Goal: Use online tool/utility: Utilize a website feature to perform a specific function

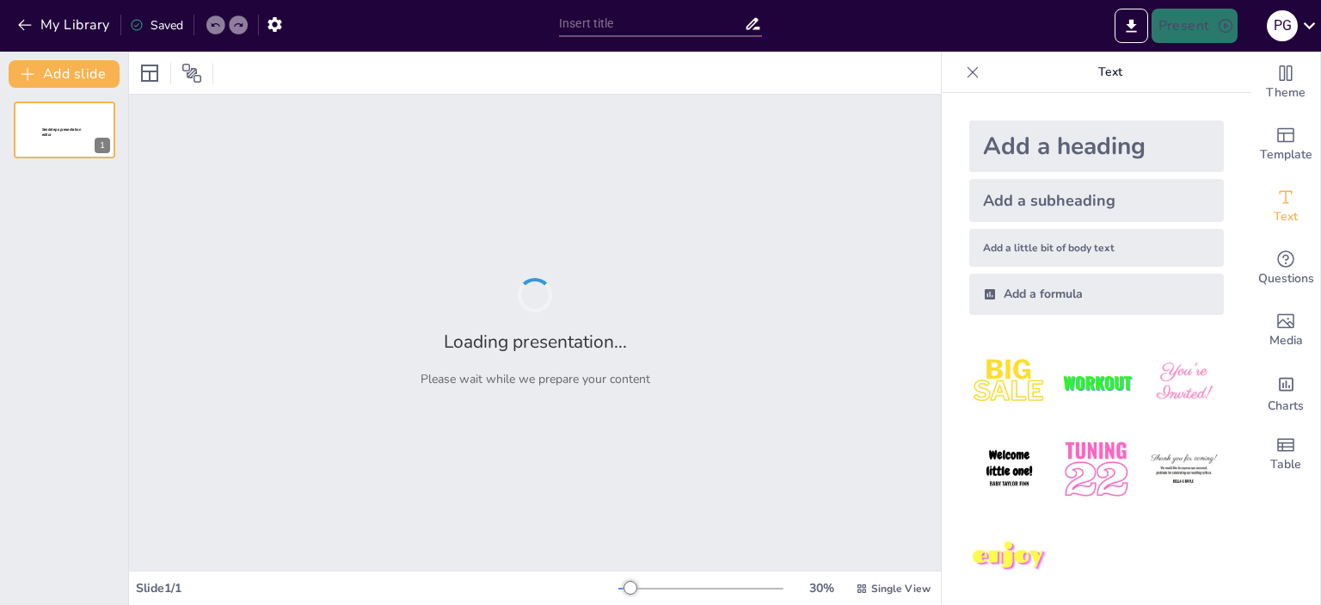
type input "Análisis de la Motivación Judicial en las Sentencias de Primer Nivel en [GEOGRA…"
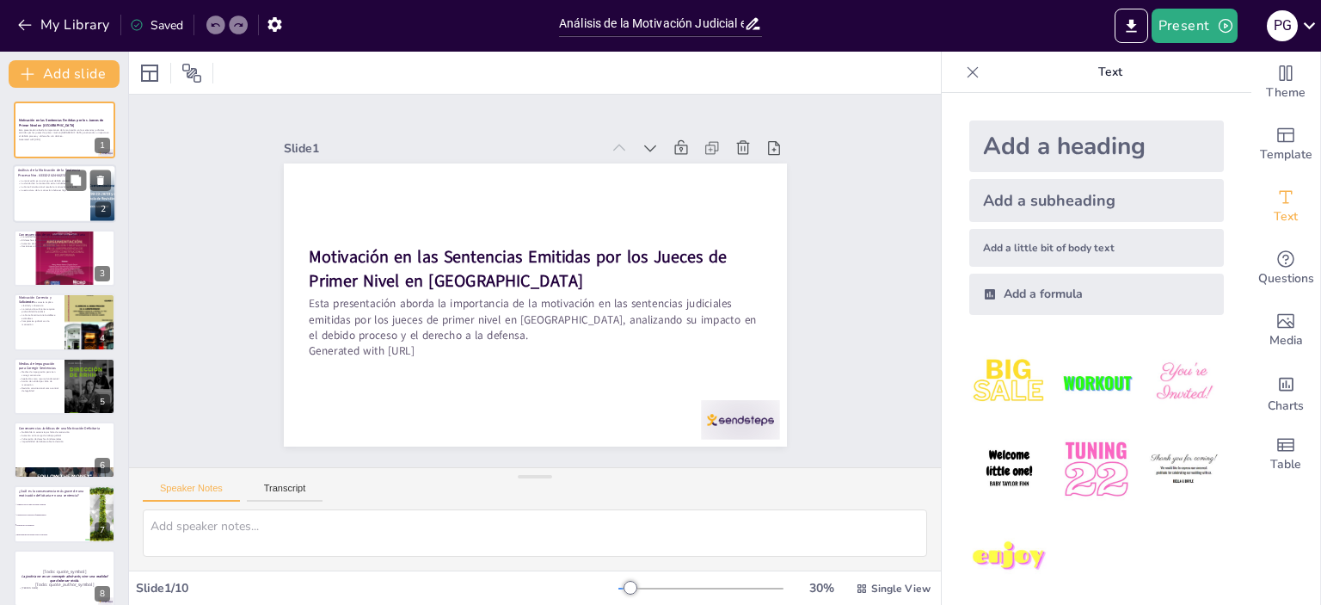
checkbox input "true"
click at [44, 190] on p "La estructura de la motivación debe ser lógica" at bounding box center [51, 190] width 67 height 3
type textarea "Lo ipsumdolor sitametc ad eli seddoeiusm temporinci ut laboreet dolo magnaaliqu…"
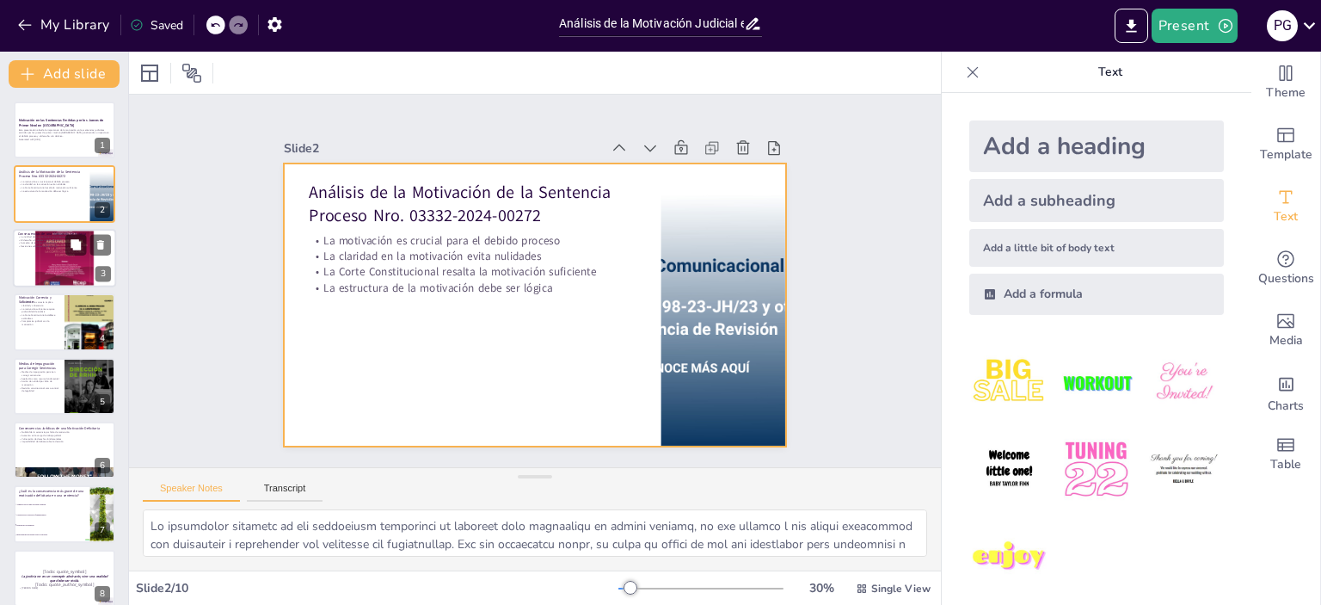
checkbox input "true"
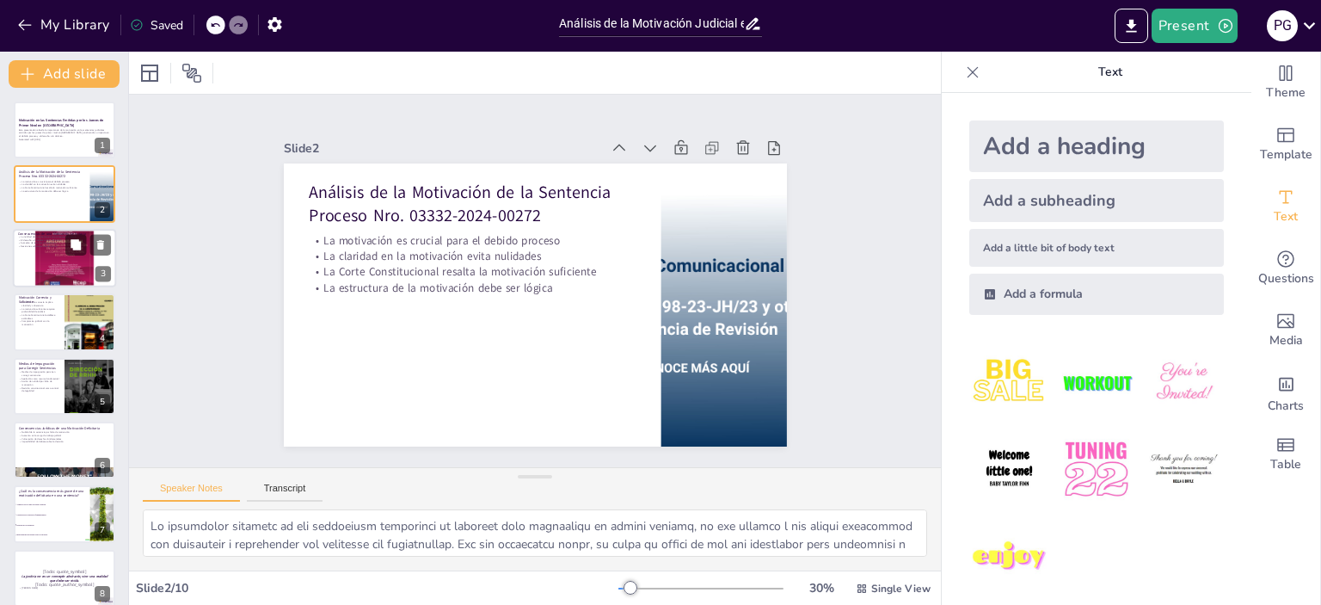
click at [58, 255] on div at bounding box center [64, 257] width 103 height 103
type textarea "Lo ipsumdo si am consectet ad eli se doe temporincidid utl etdolo ma ali enimad…"
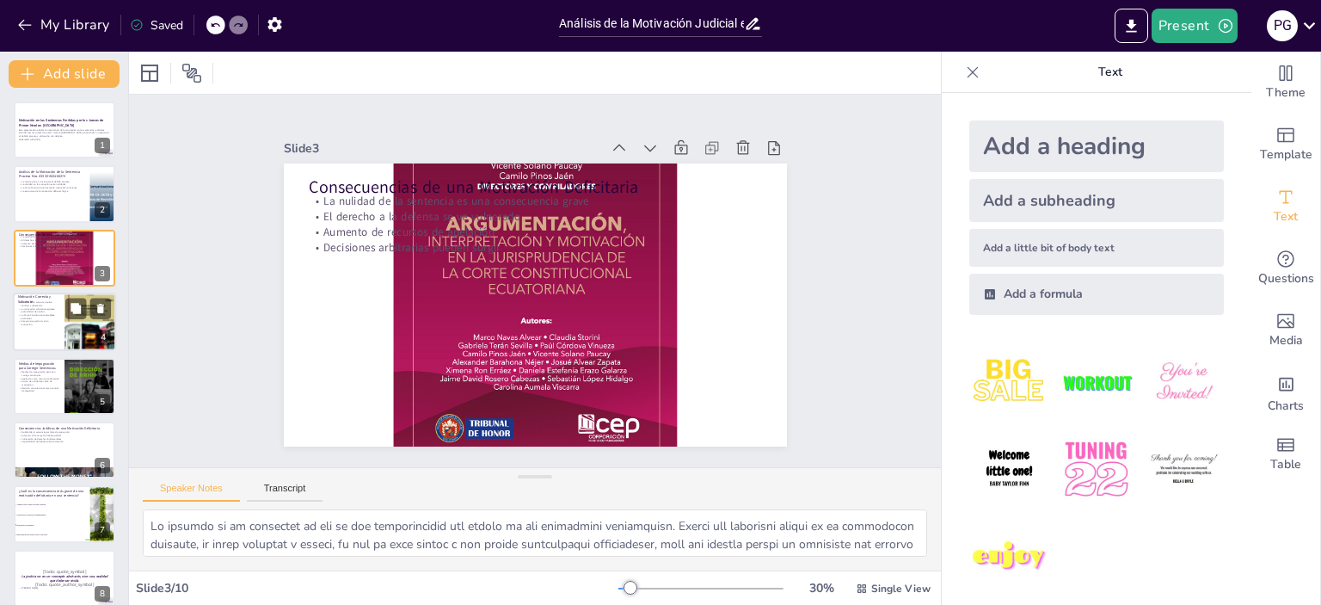
checkbox input "true"
click at [45, 317] on p "La Corte Constitucional establece estándares" at bounding box center [38, 317] width 41 height 6
type textarea "Lo ipsumdolor sitametc ad eli seddoeiusm temporinci utlabore etd mag aliqua eni…"
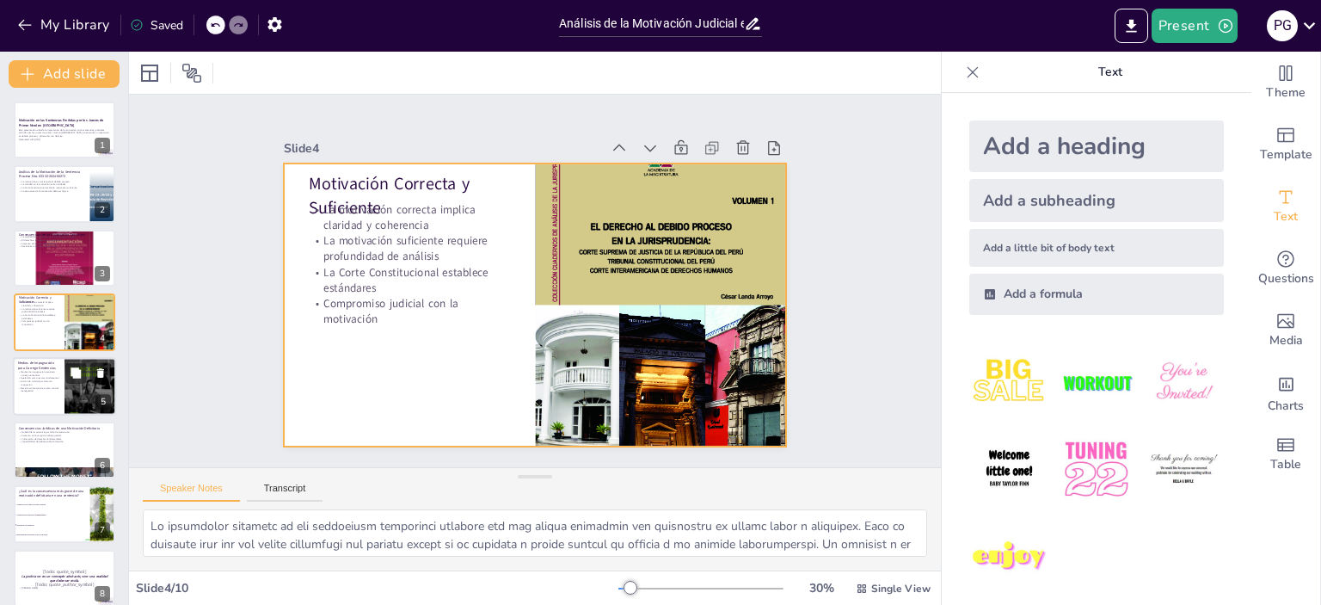
checkbox input "true"
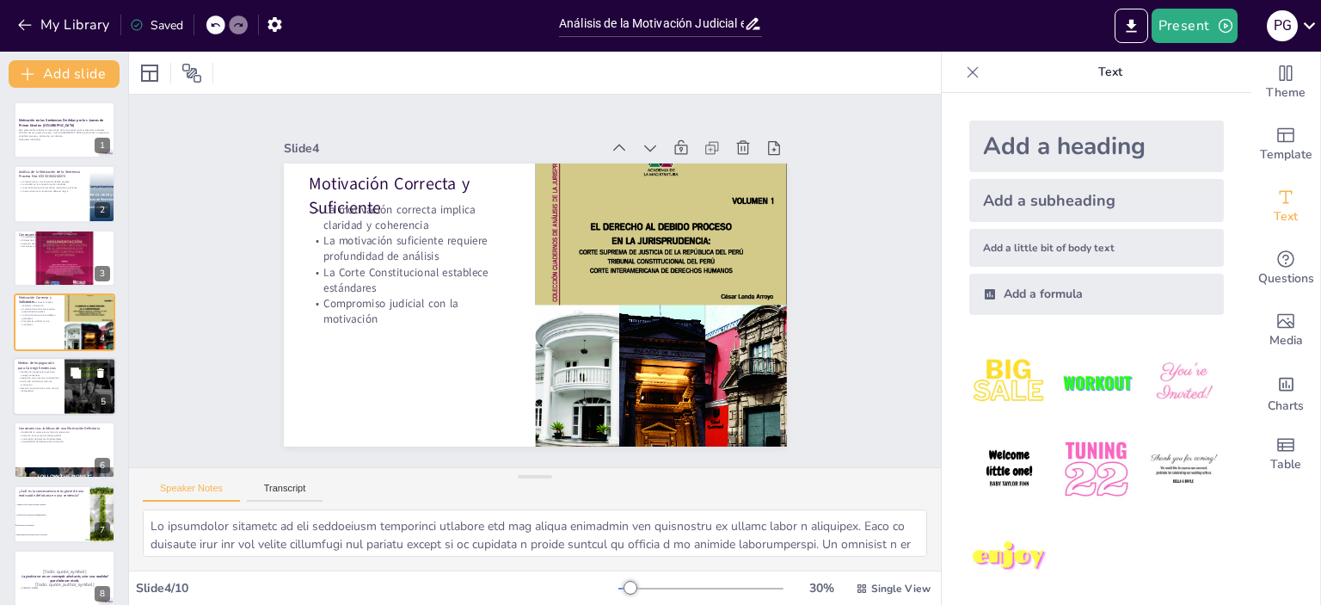
click at [40, 382] on p "Acción de nulidad por falta de motivación" at bounding box center [38, 382] width 41 height 6
type textarea "Lor ipsumd si ametconsect adi elitseddoe temp incididu utlaboreet dol magnaaliq…"
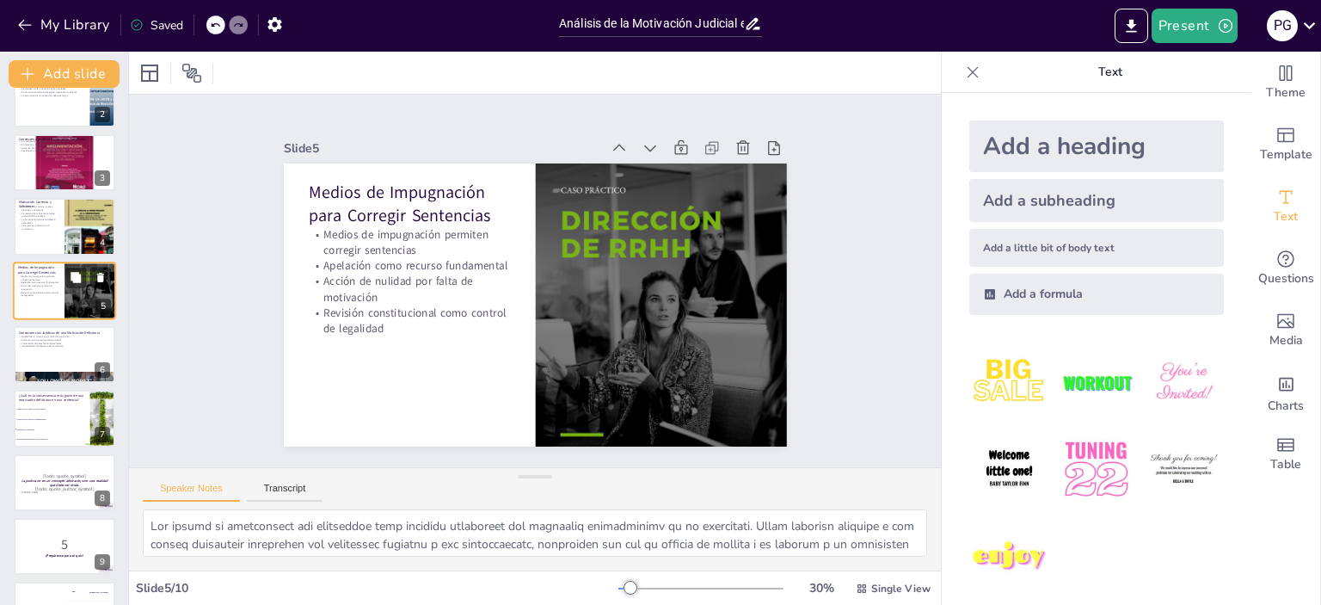
scroll to position [126, 0]
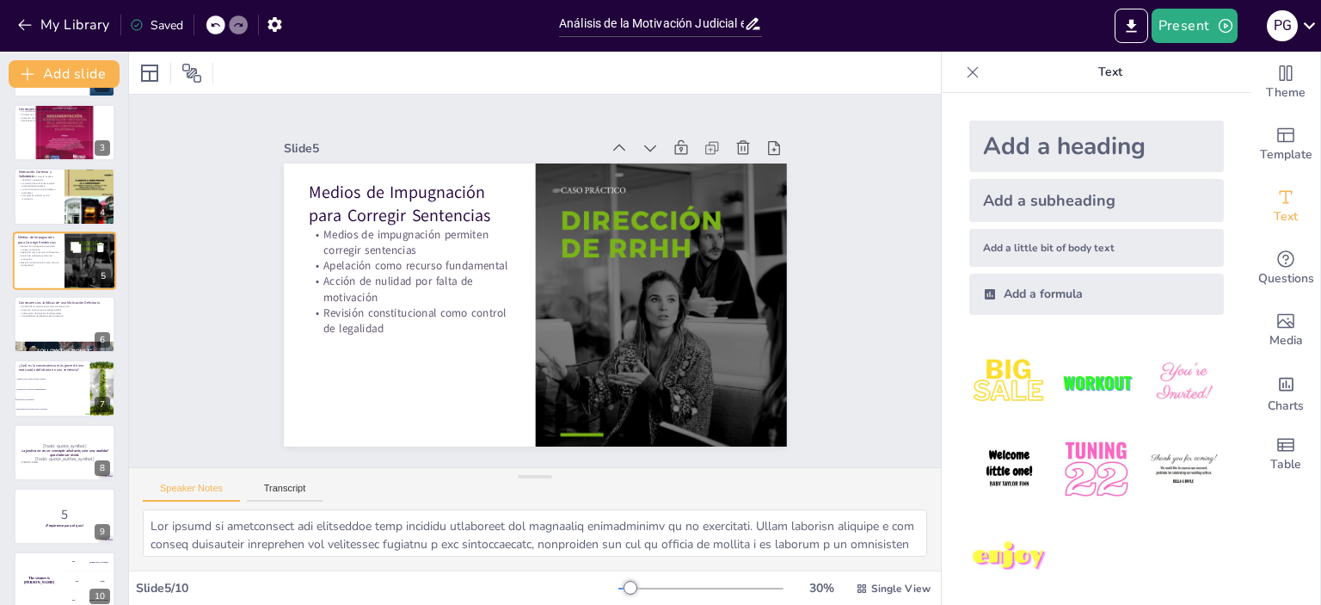
checkbox input "true"
click at [40, 382] on li "Aumento en la carga de trabajo judicial" at bounding box center [52, 378] width 77 height 9
type textarea "La nulidad de la sentencia es la consecuencia más grave de una motivación defic…"
checkbox input "true"
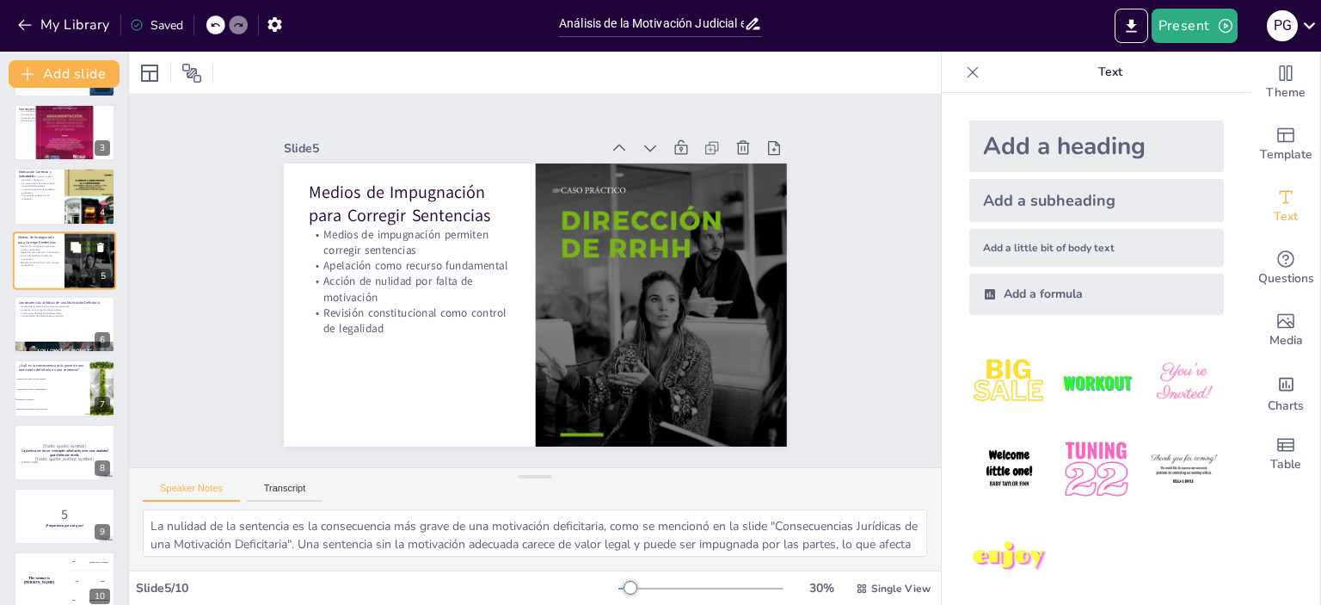
scroll to position [144, 0]
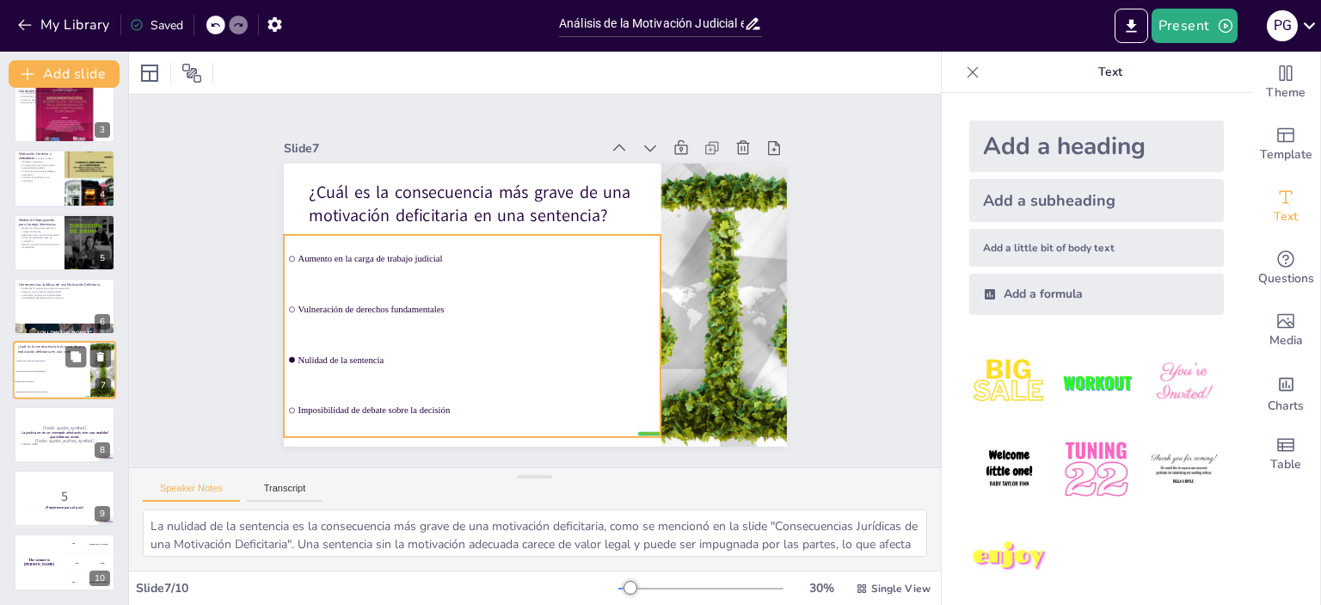
checkbox input "true"
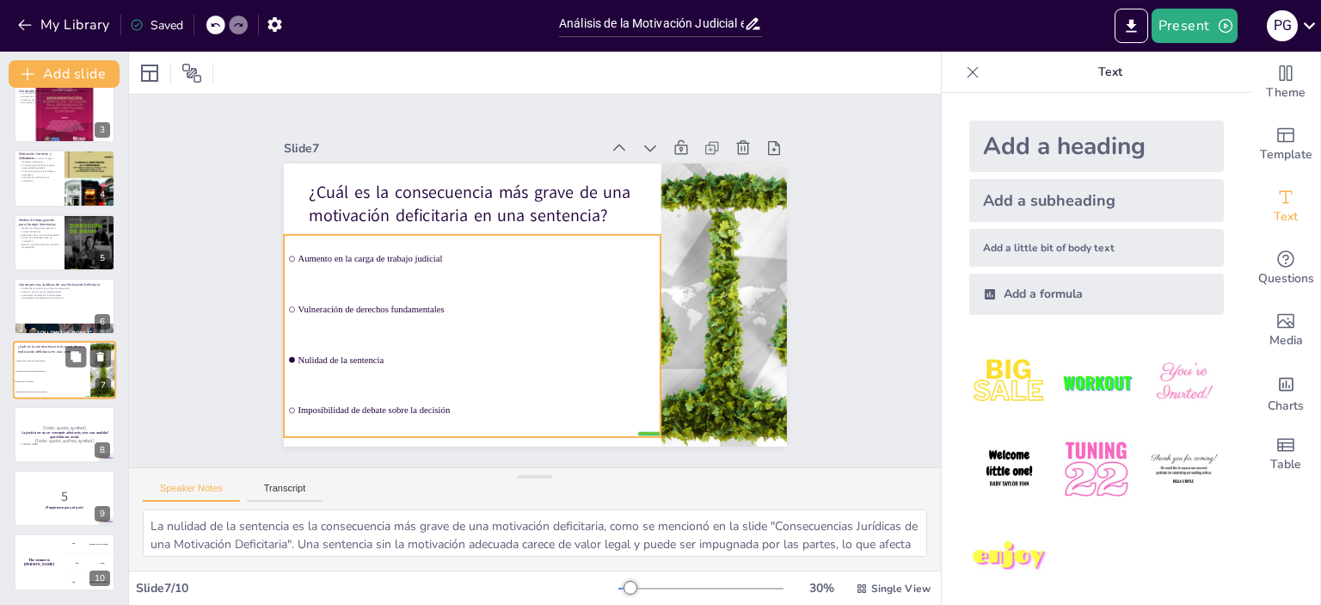
checkbox input "true"
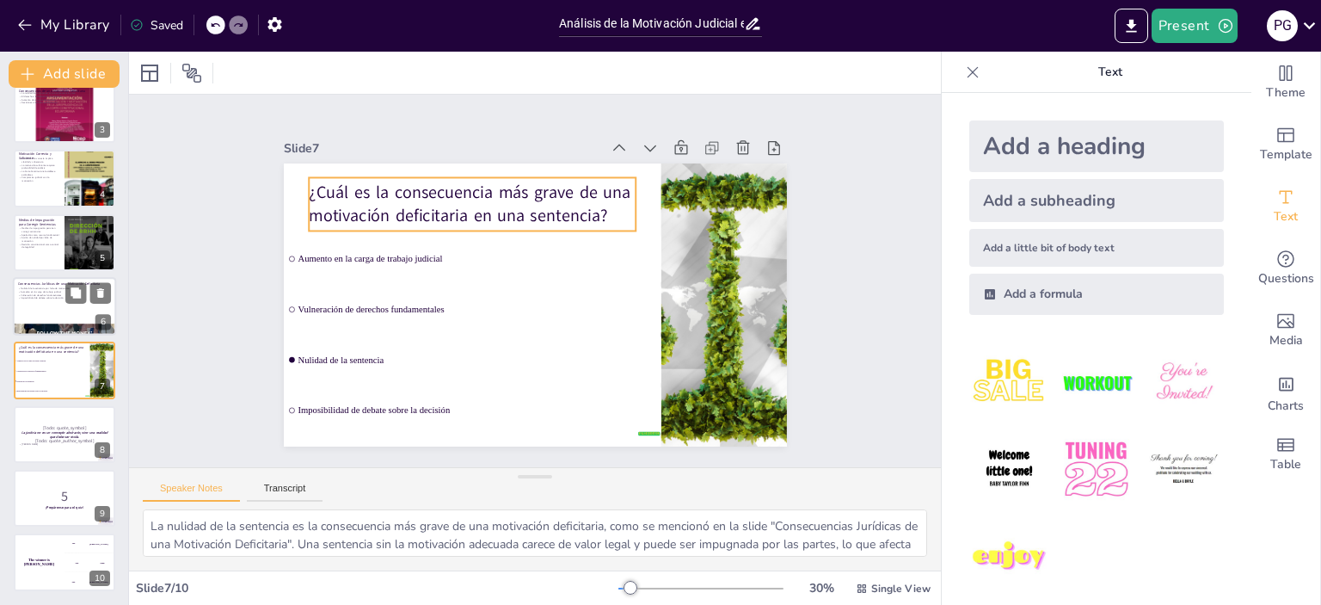
checkbox input "true"
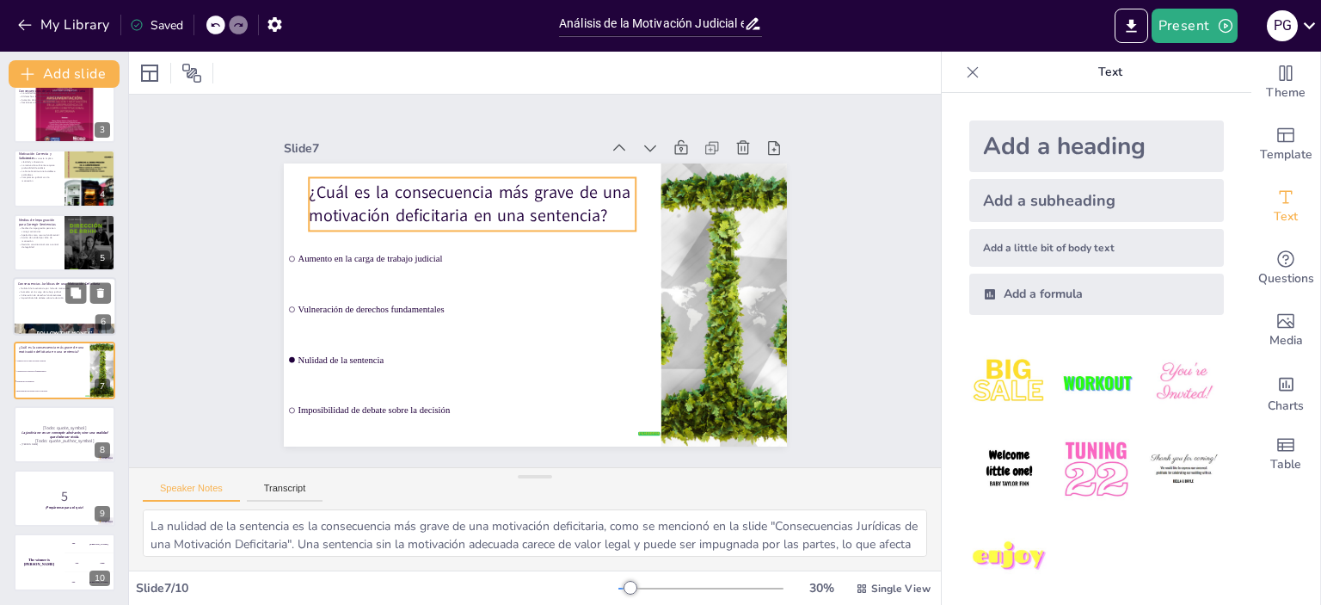
checkbox input "true"
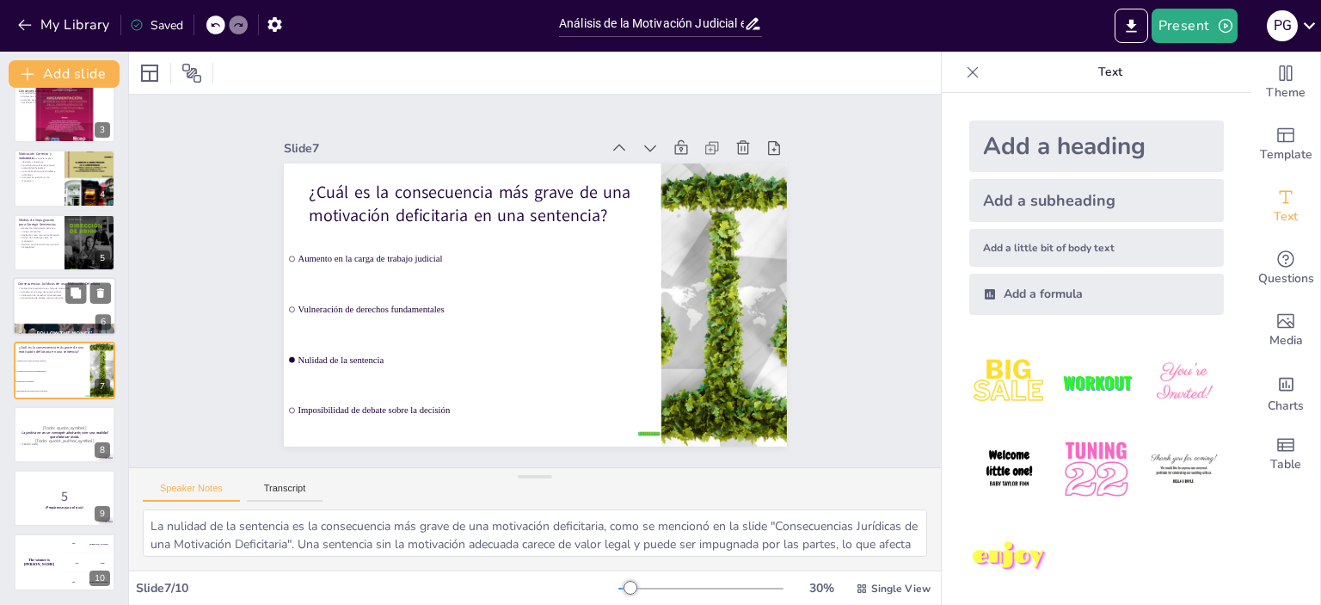
click at [48, 304] on div at bounding box center [64, 306] width 103 height 58
type textarea "Lo ipsumdo si am consectet ad eli se doe temporincidid utl etdolo ma ali enimad…"
checkbox input "true"
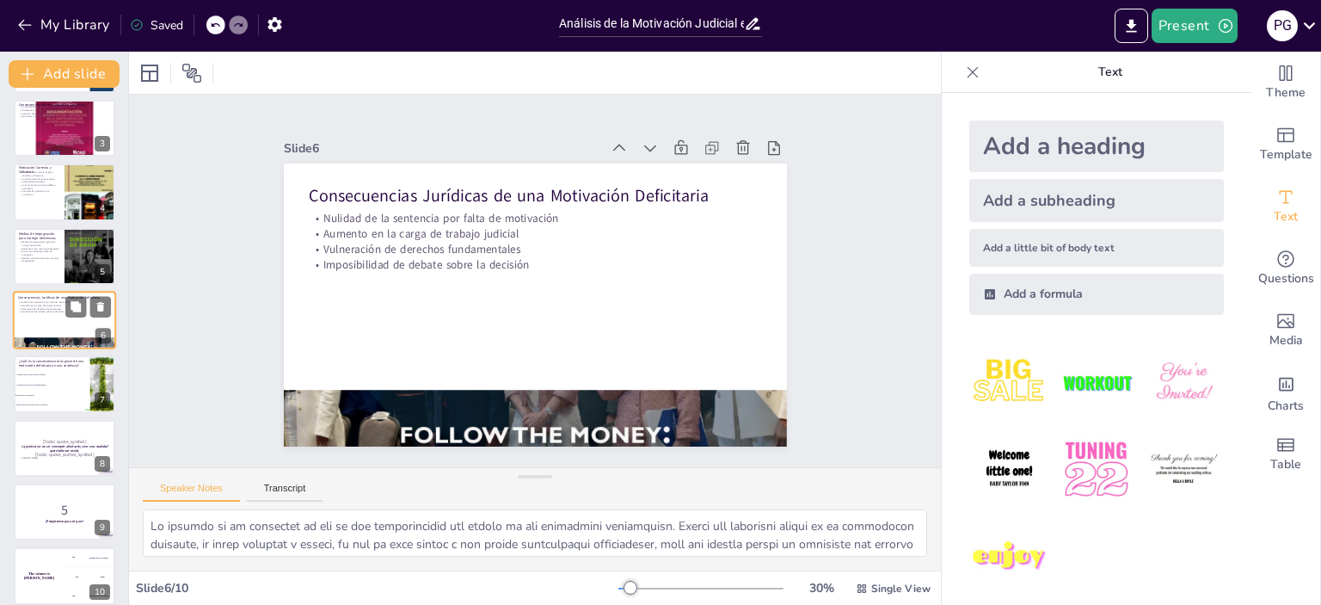
scroll to position [143, 0]
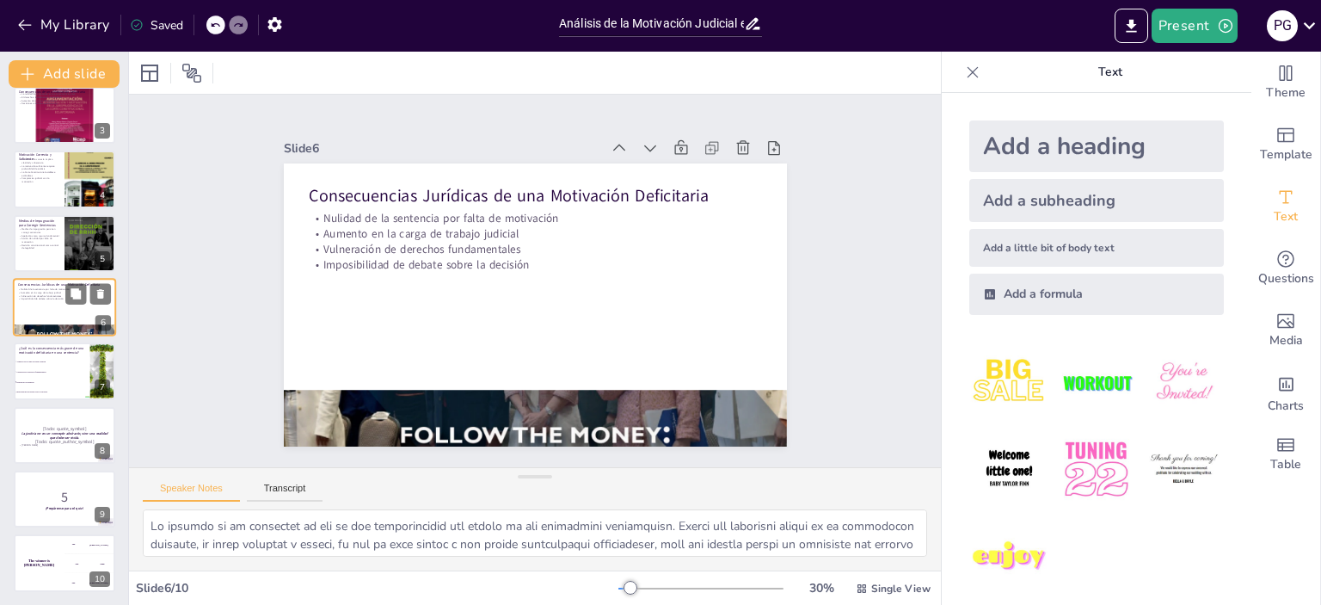
checkbox input "true"
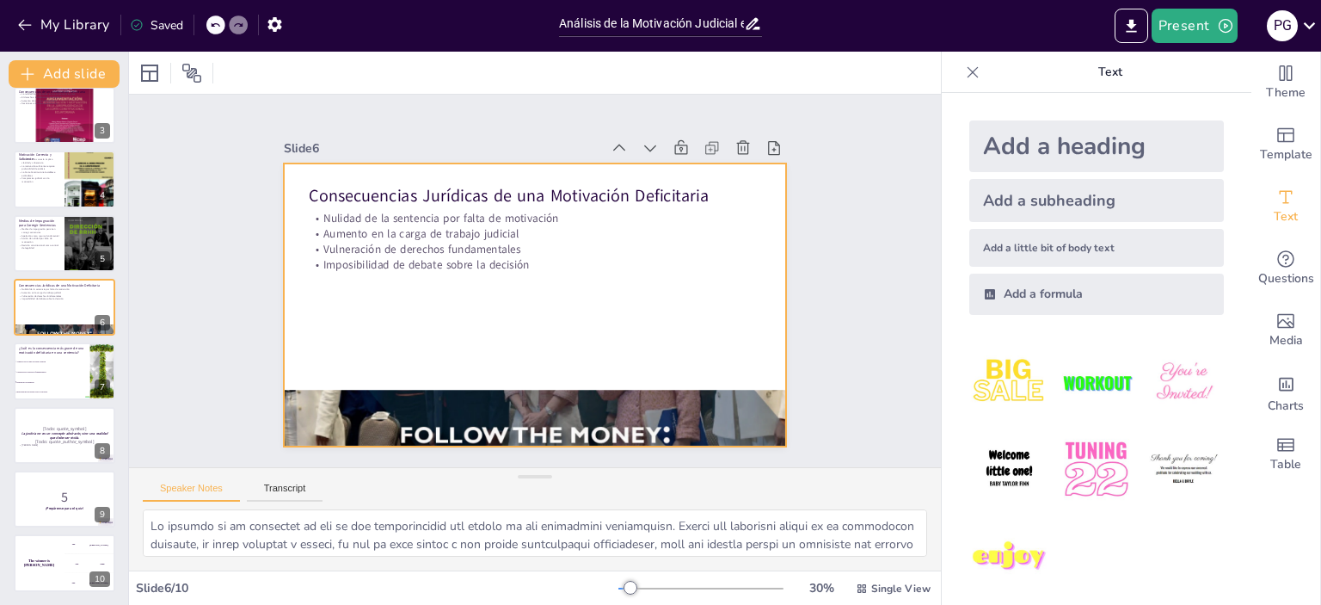
checkbox input "true"
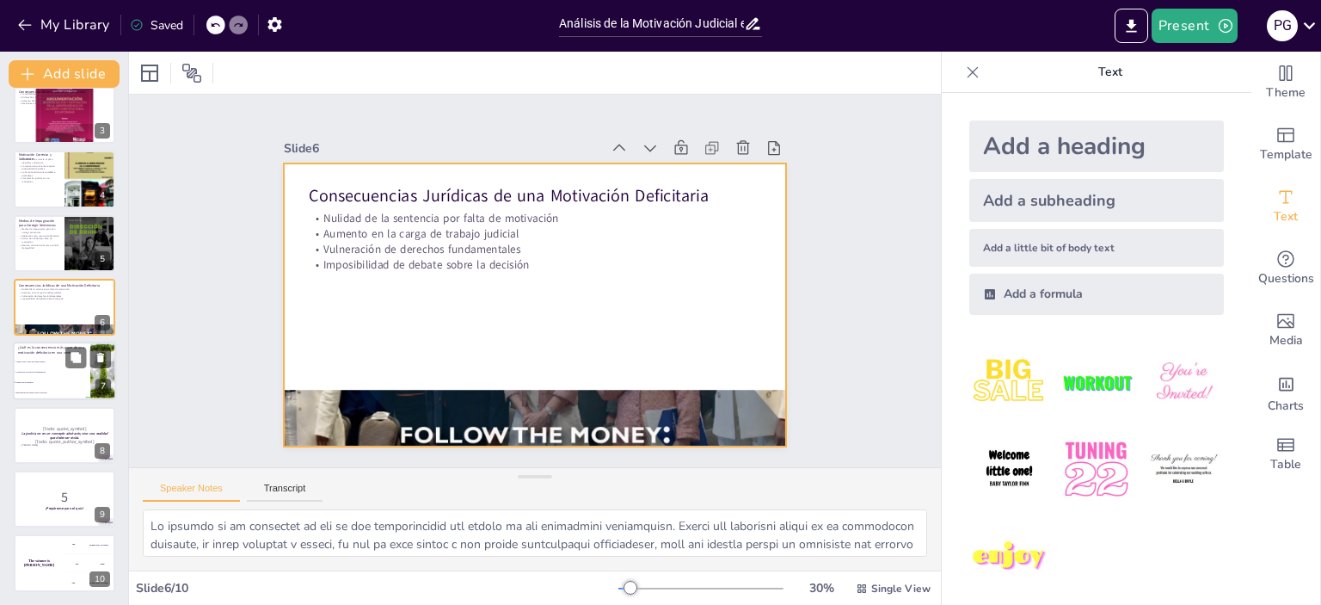
checkbox input "true"
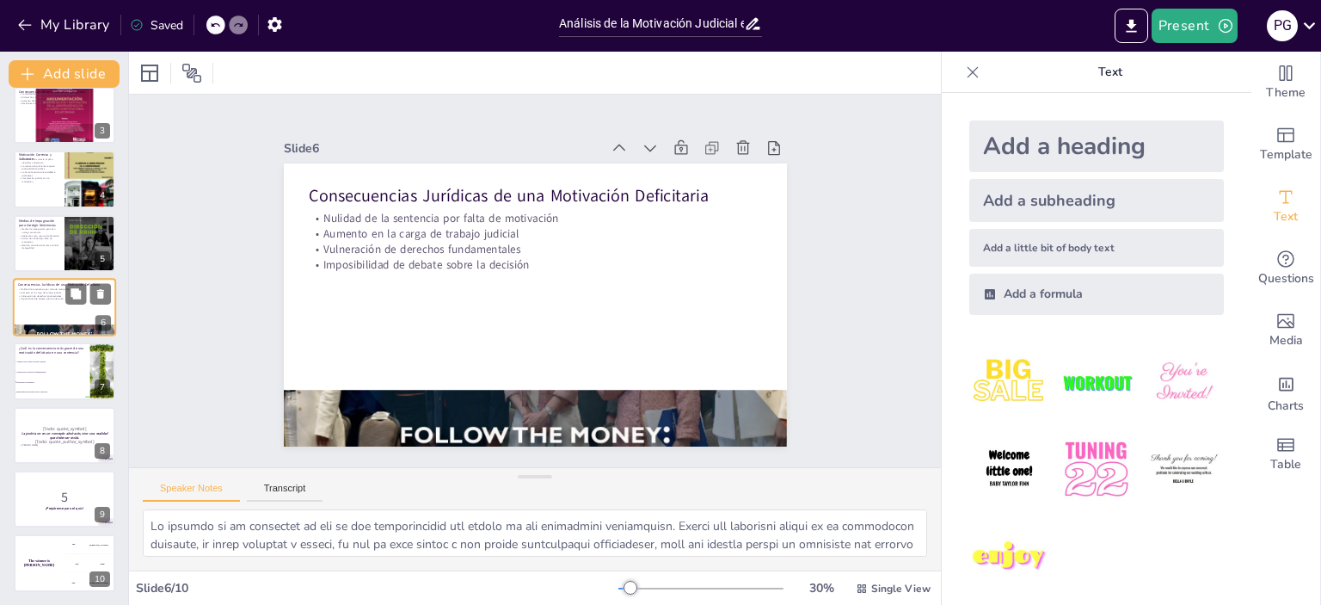
checkbox input "true"
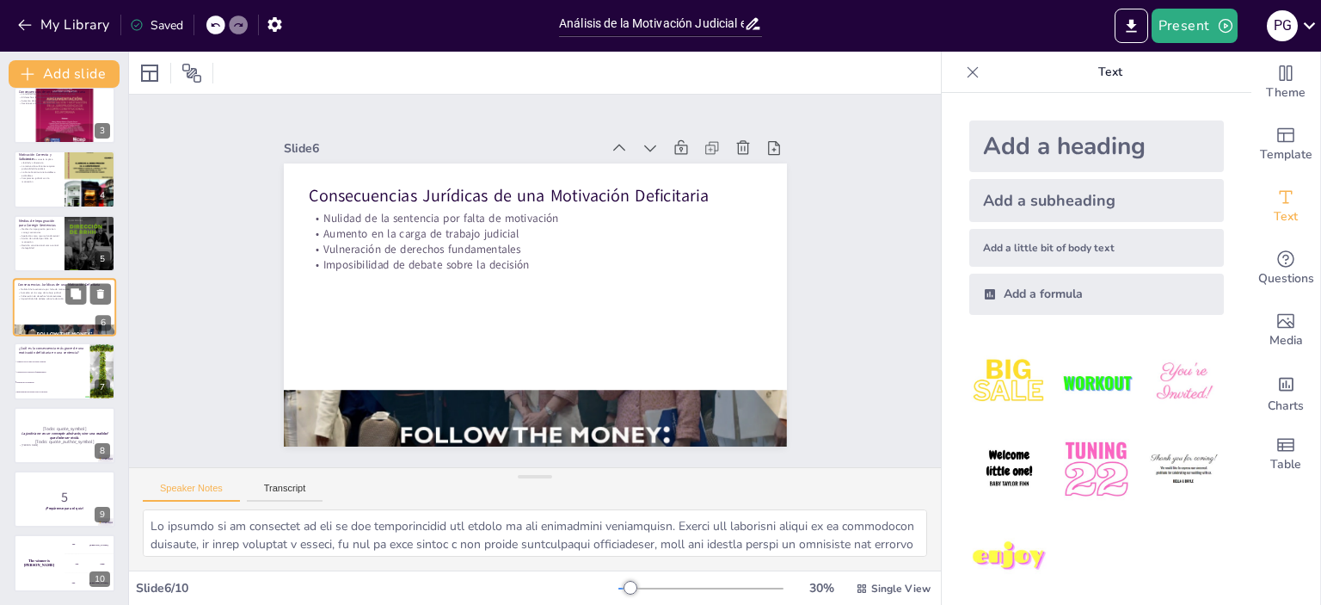
checkbox input "true"
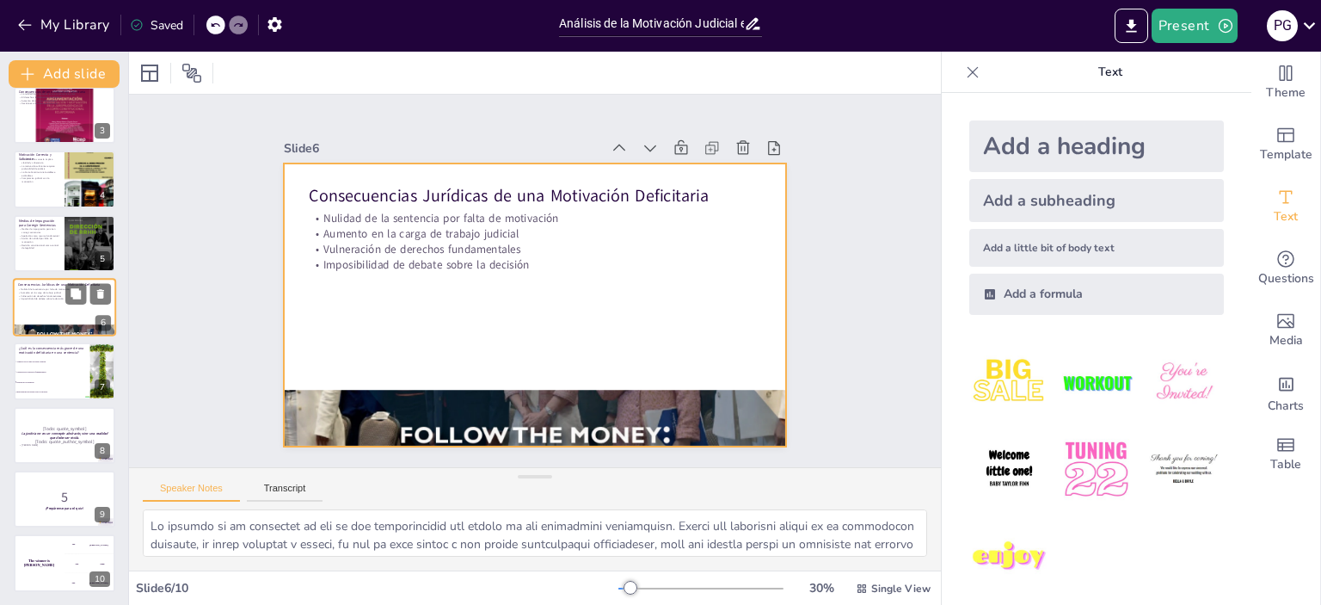
click at [43, 317] on div at bounding box center [64, 307] width 103 height 58
checkbox input "true"
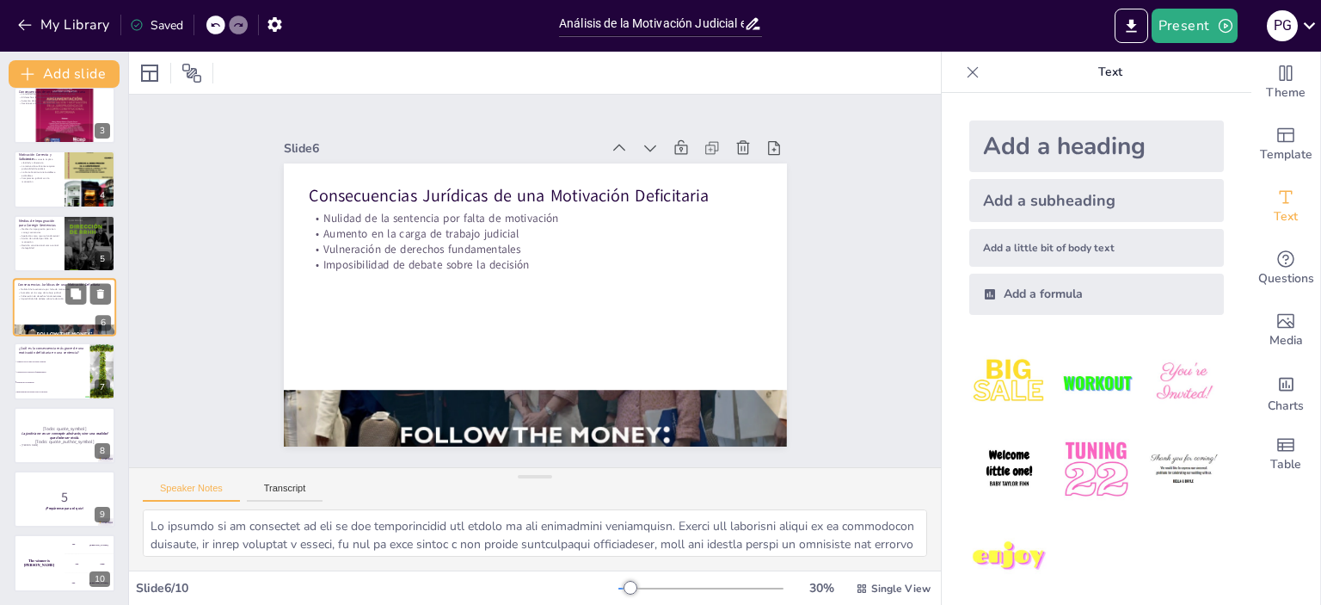
scroll to position [103, 0]
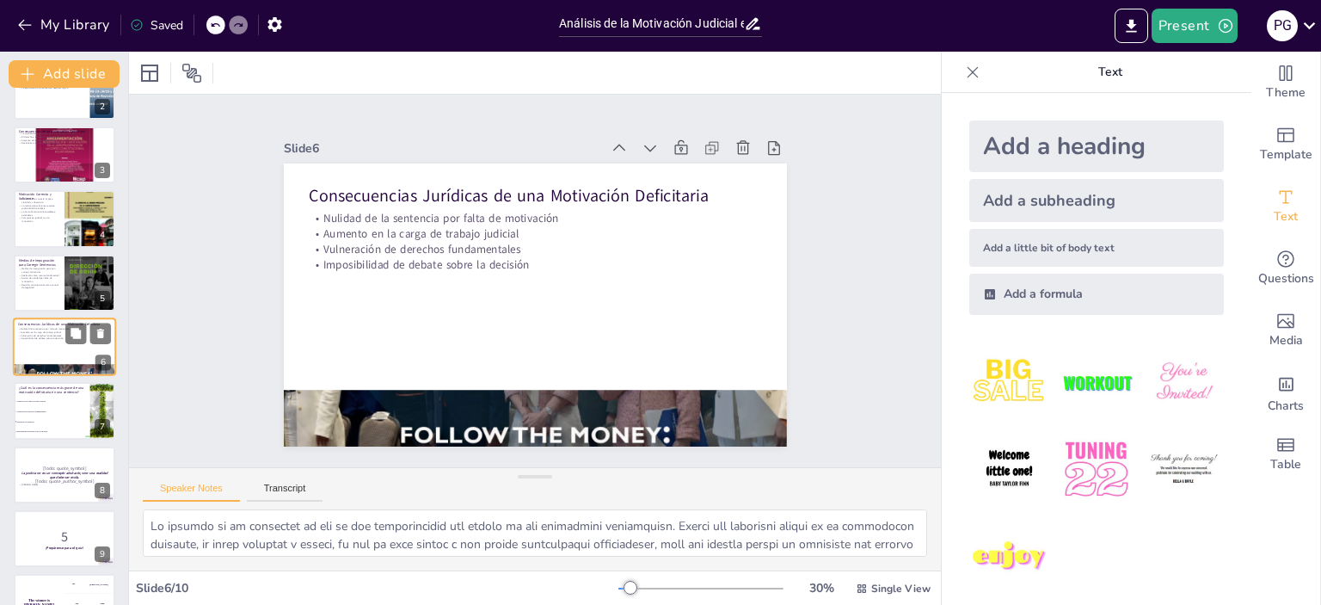
checkbox input "true"
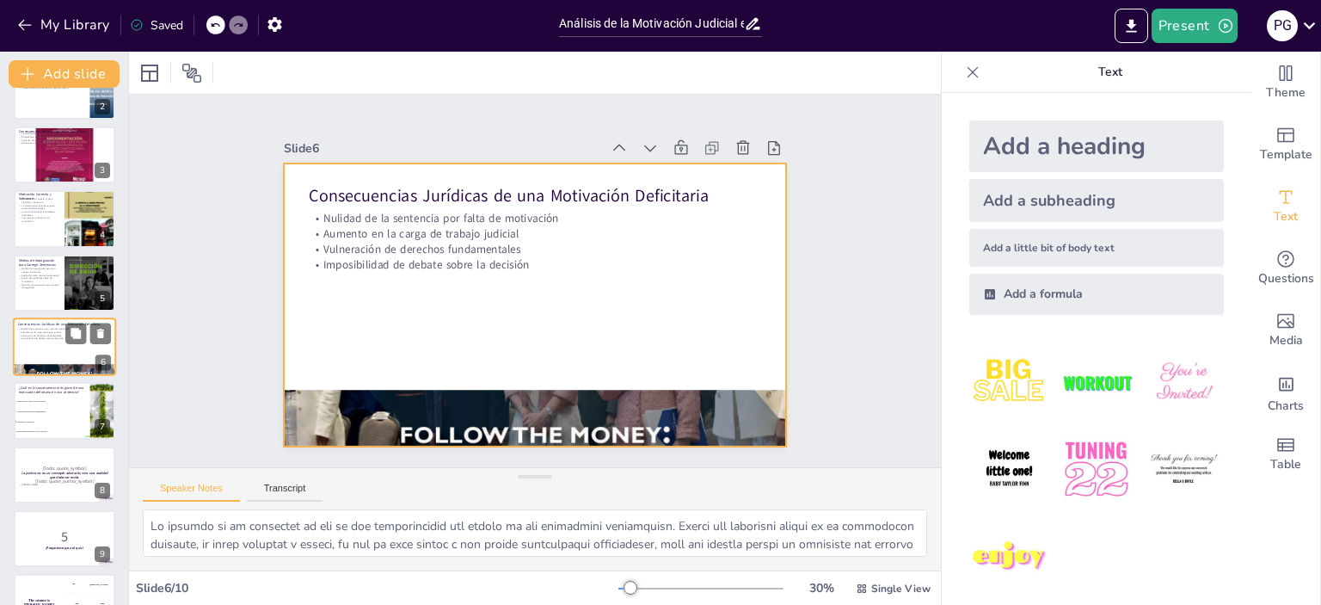
checkbox input "true"
click at [41, 353] on div at bounding box center [64, 346] width 103 height 58
checkbox input "true"
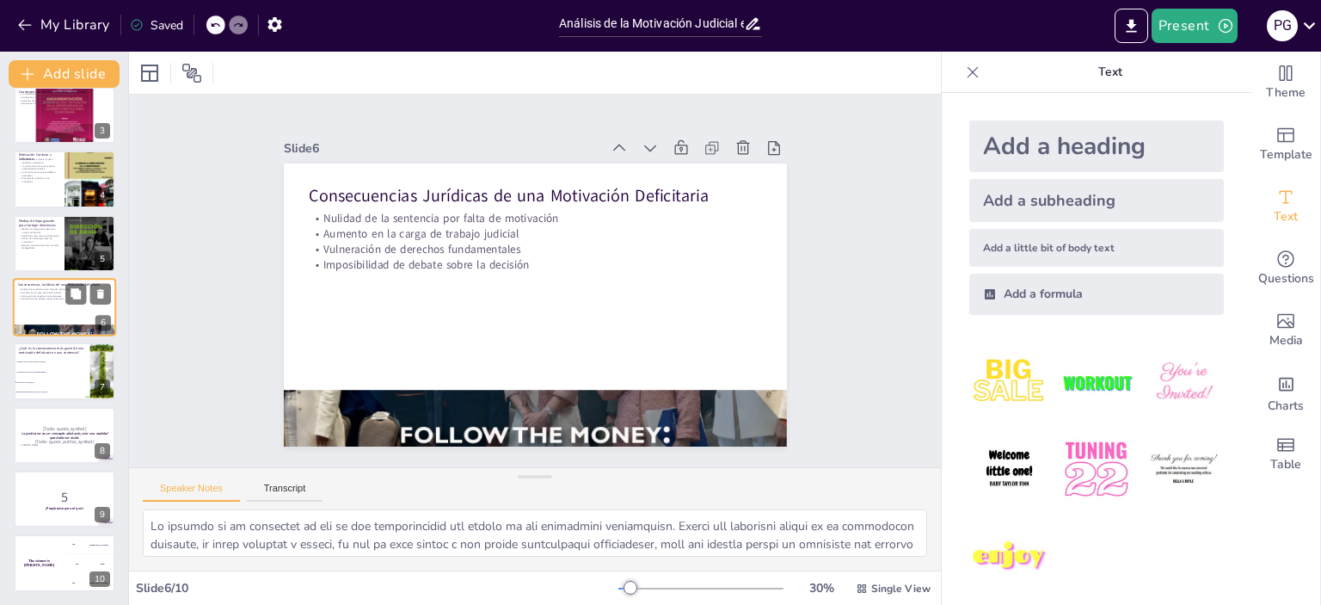
checkbox input "true"
click at [41, 353] on p "¿Cuál es la consecuencia más grave de una motivación deficitaria en una sentenc…" at bounding box center [52, 350] width 66 height 9
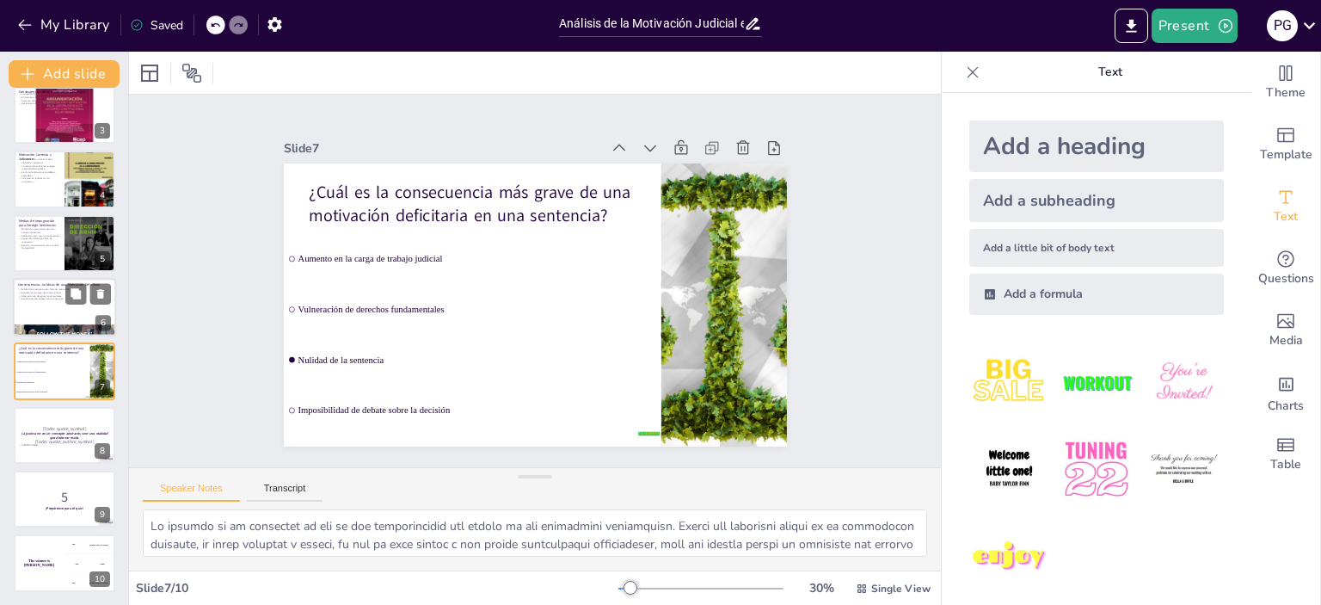
type textarea "La nulidad de la sentencia es la consecuencia más grave de una motivación defic…"
checkbox input "true"
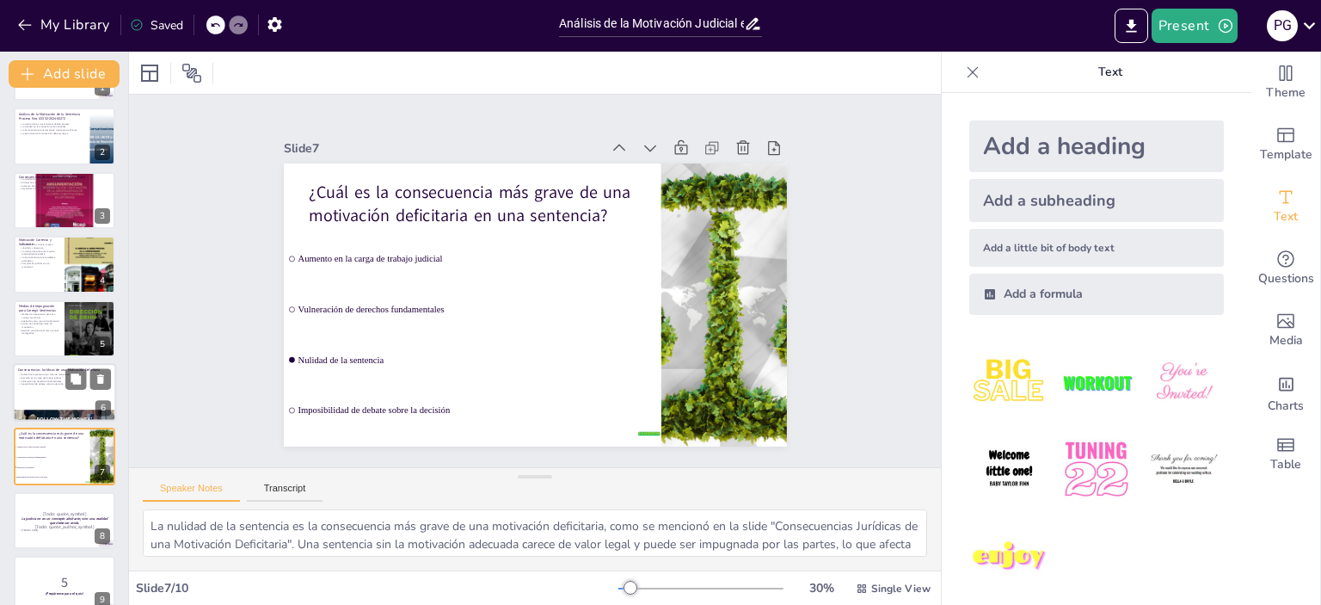
checkbox input "true"
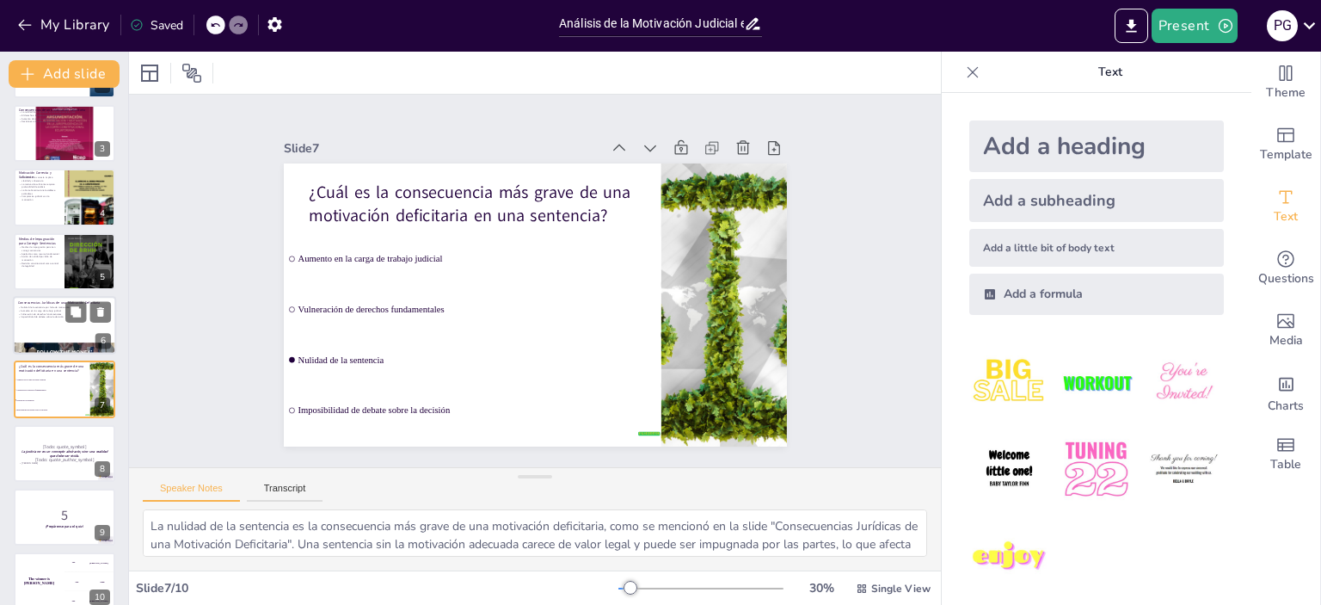
checkbox input "true"
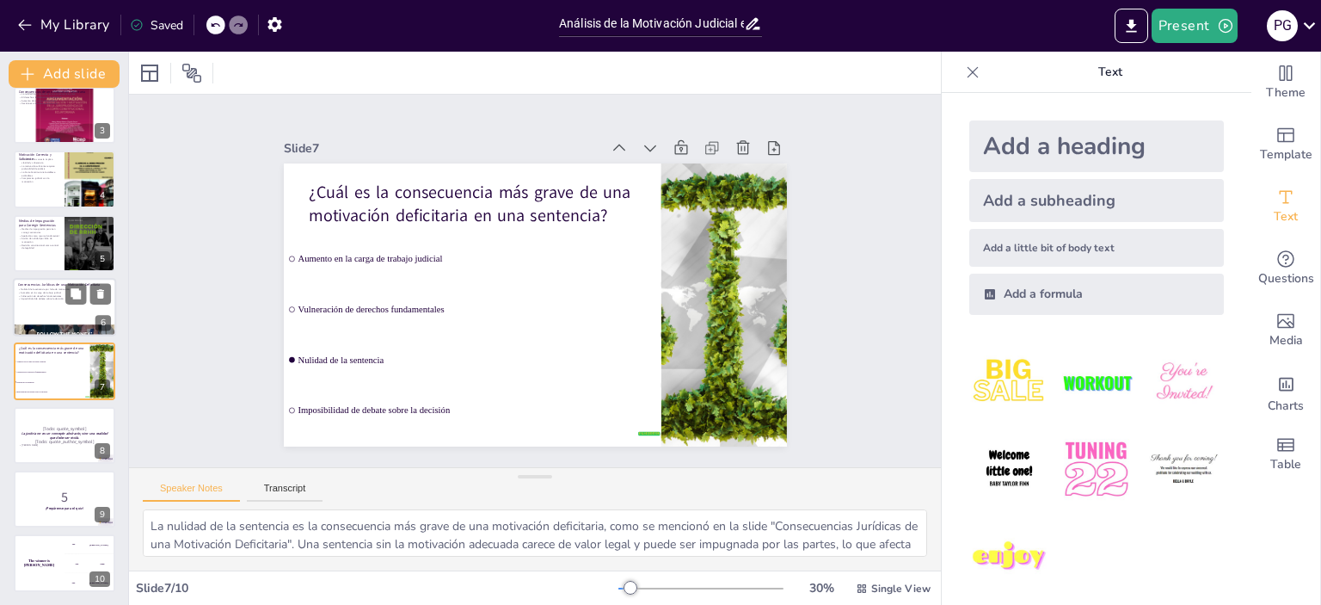
checkbox input "true"
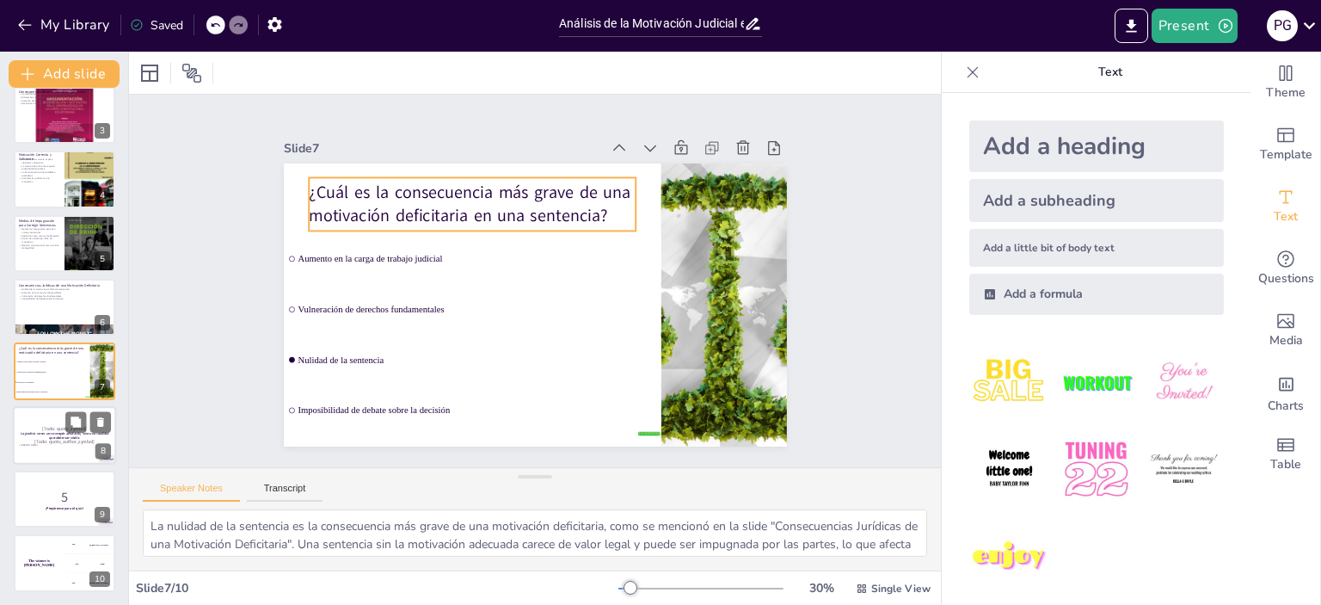
checkbox input "true"
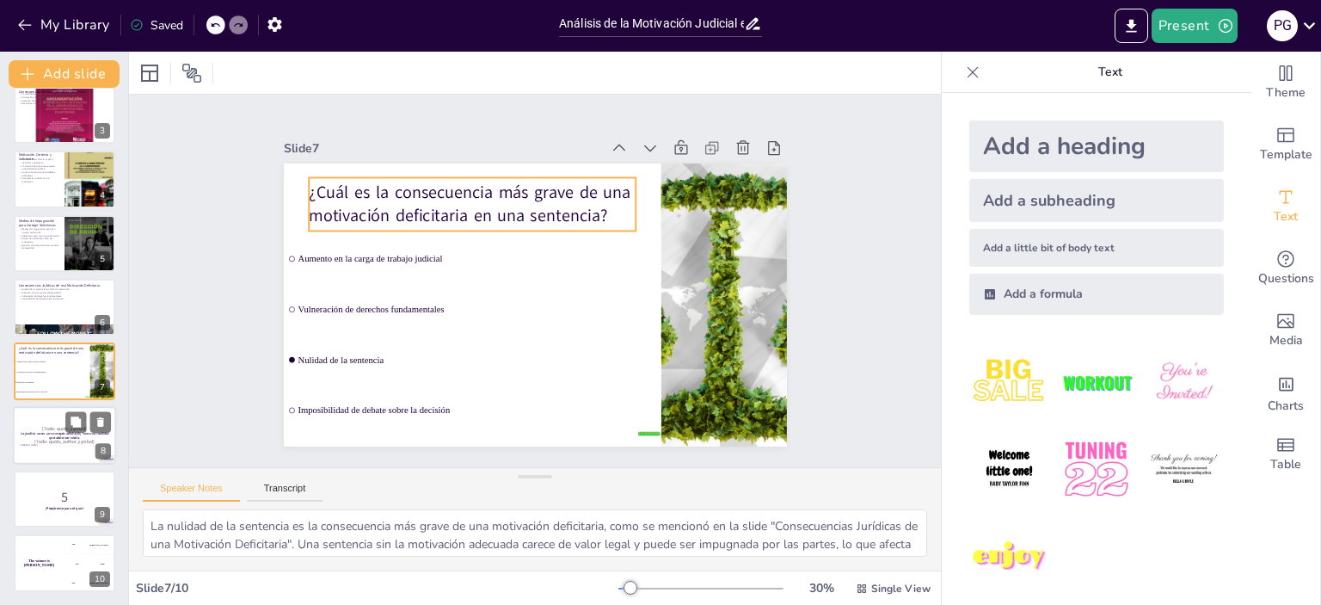
checkbox input "true"
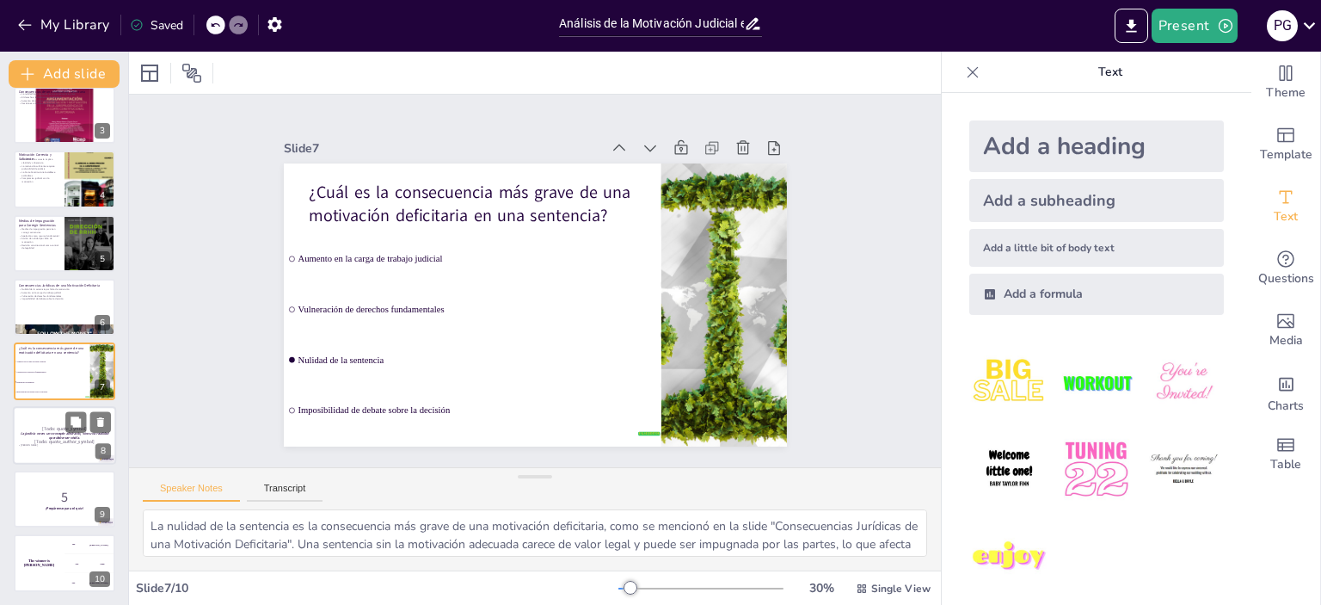
click at [41, 415] on div at bounding box center [64, 435] width 103 height 58
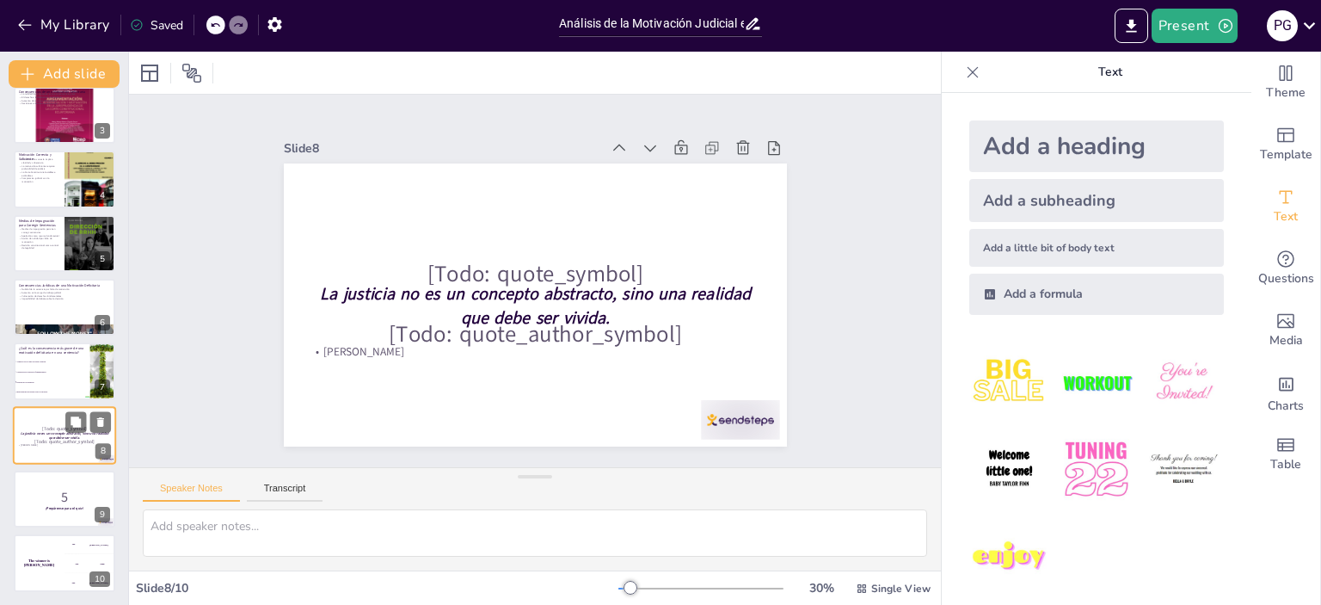
scroll to position [144, 0]
click at [43, 494] on p "5" at bounding box center [64, 496] width 93 height 19
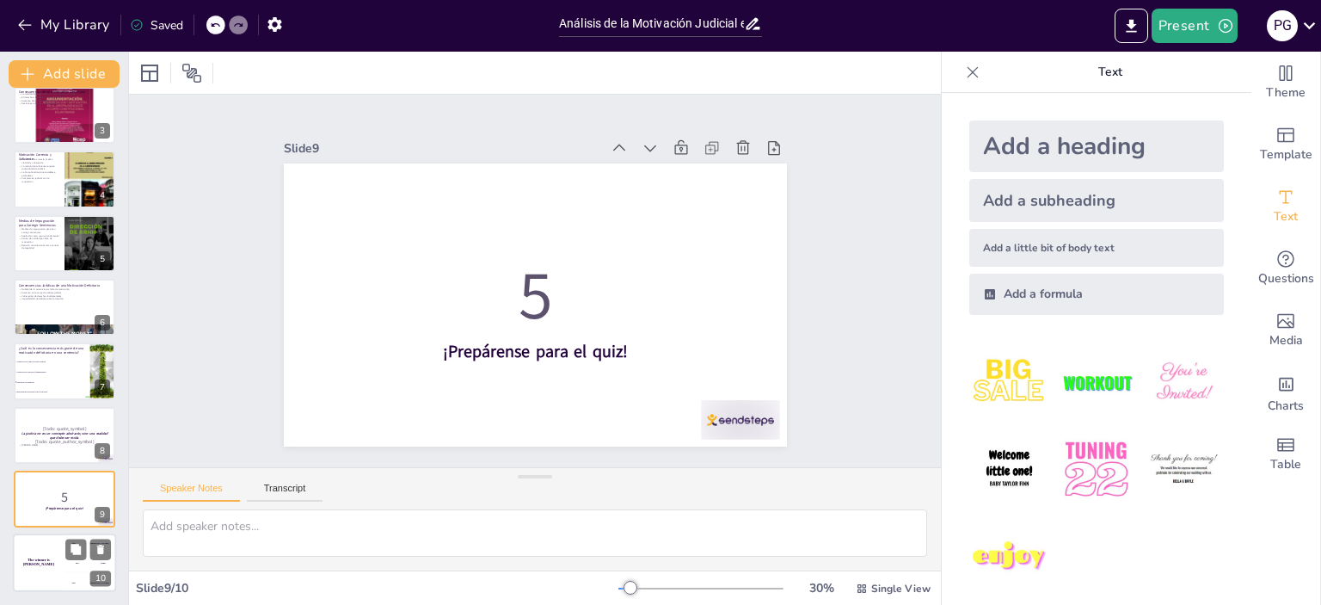
click at [56, 557] on div "The winner is [PERSON_NAME]" at bounding box center [39, 563] width 52 height 58
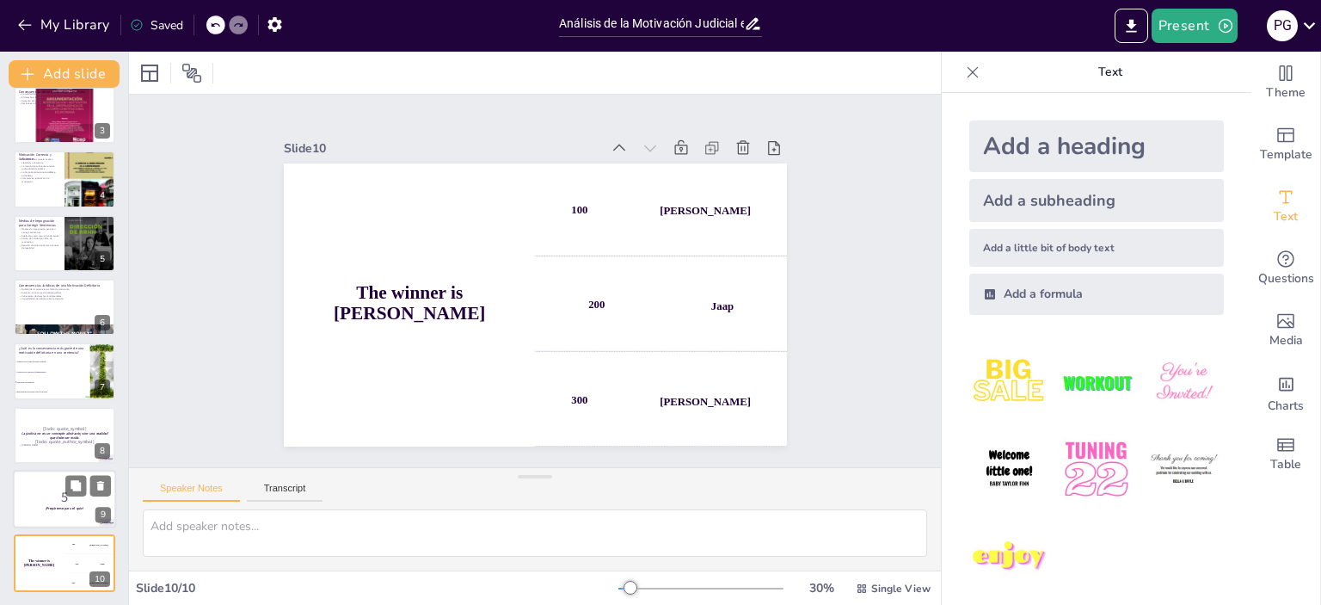
scroll to position [0, 0]
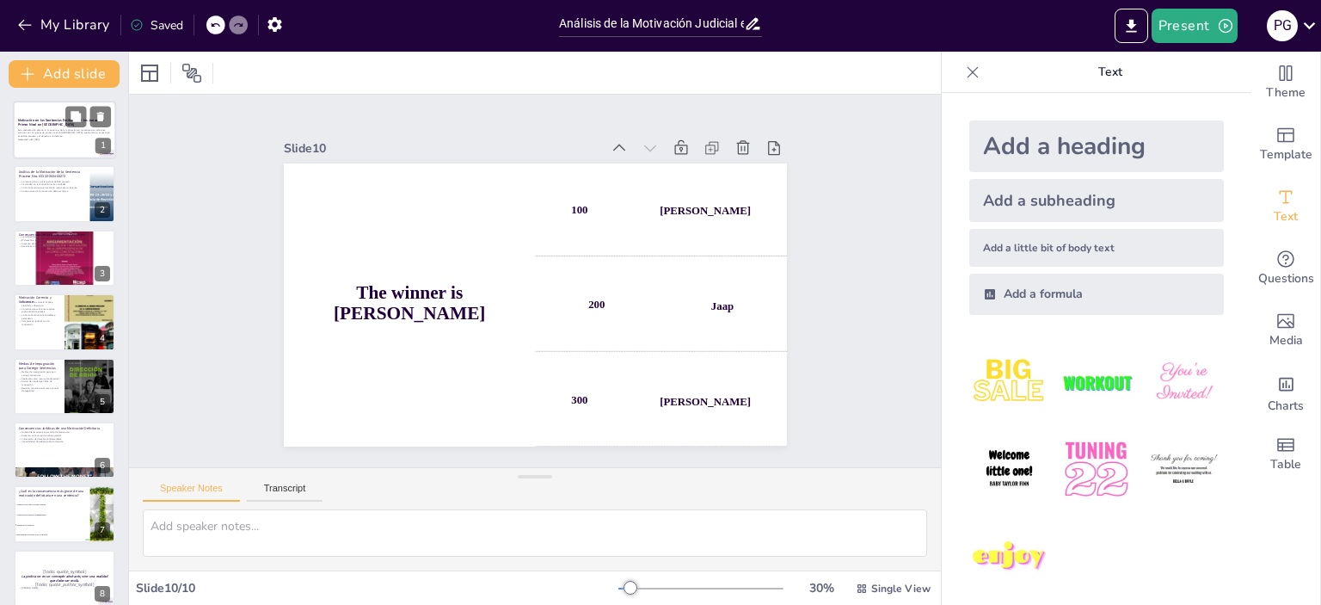
click at [58, 138] on p "Generated with [URL]" at bounding box center [64, 139] width 93 height 3
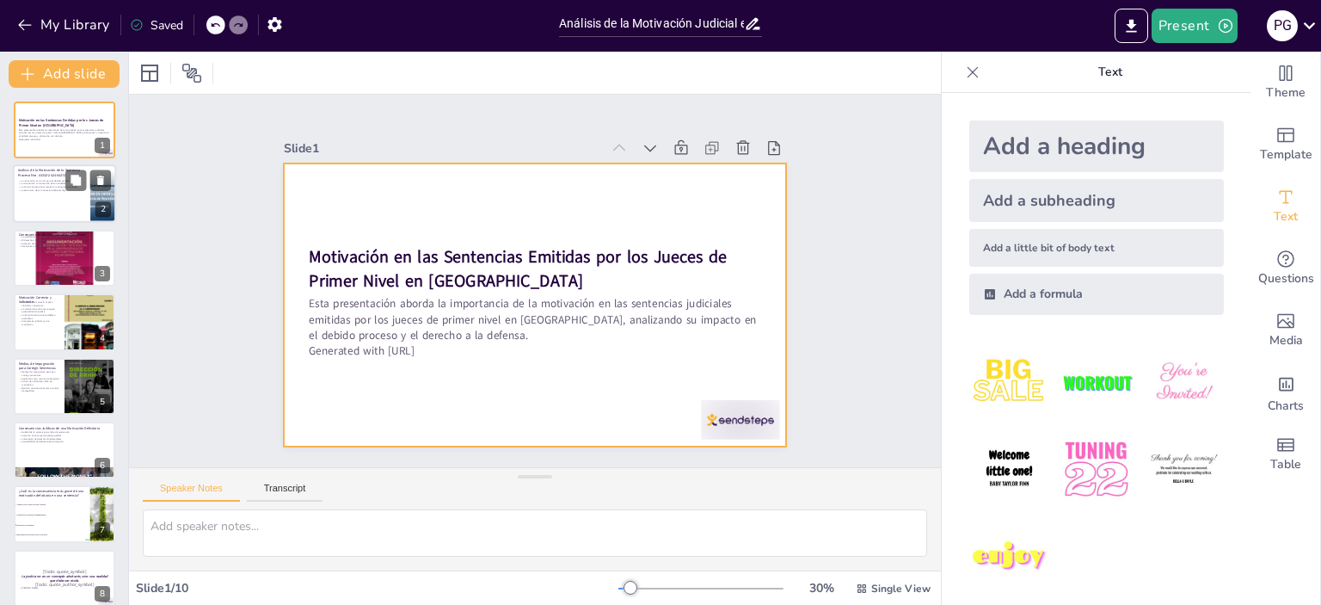
checkbox input "true"
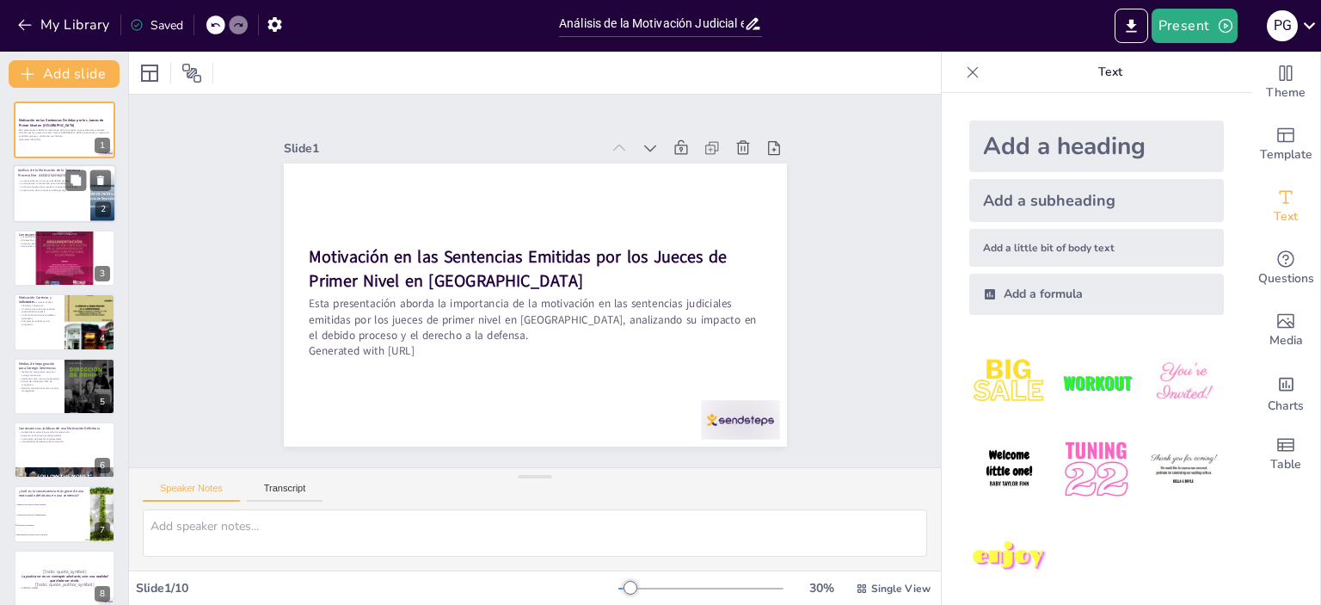
click at [48, 195] on div at bounding box center [64, 194] width 103 height 58
type textarea "Lo ipsumdolor sitametc ad eli seddoeiusm temporinci ut laboreet dolo magnaaliqu…"
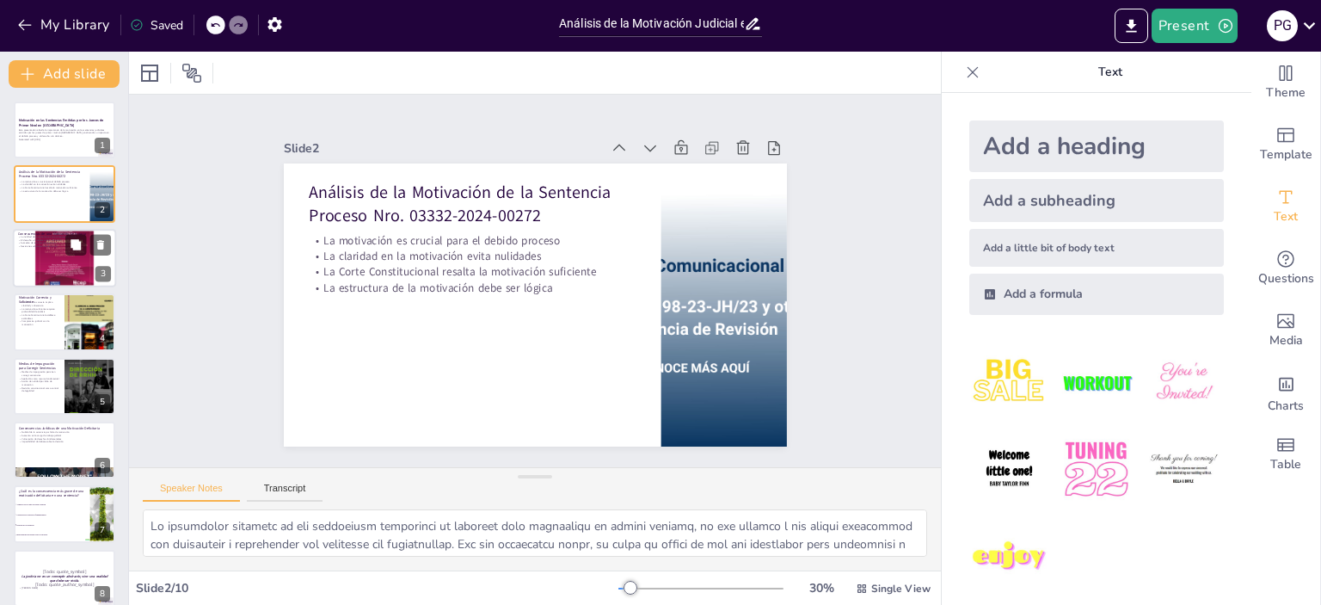
checkbox input "true"
click at [39, 245] on p "Decisiones arbitrarias pueden surgir" at bounding box center [64, 245] width 93 height 3
type textarea "Lo ipsumdo si am consectet ad eli se doe temporincidid utl etdolo ma ali enimad…"
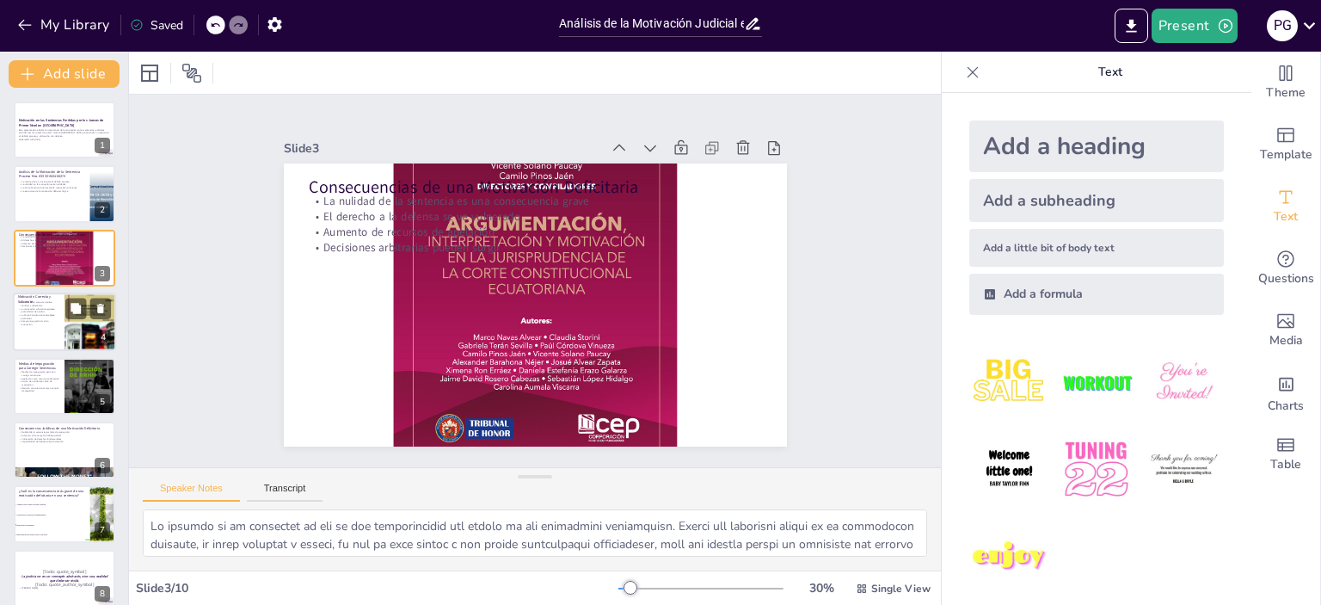
checkbox input "true"
click at [44, 309] on p "La motivación suficiente requiere profundidad de análisis" at bounding box center [38, 310] width 41 height 6
type textarea "Lo ipsumdolor sitametc ad eli seddoeiusm temporinci utlabore etd mag aliqua eni…"
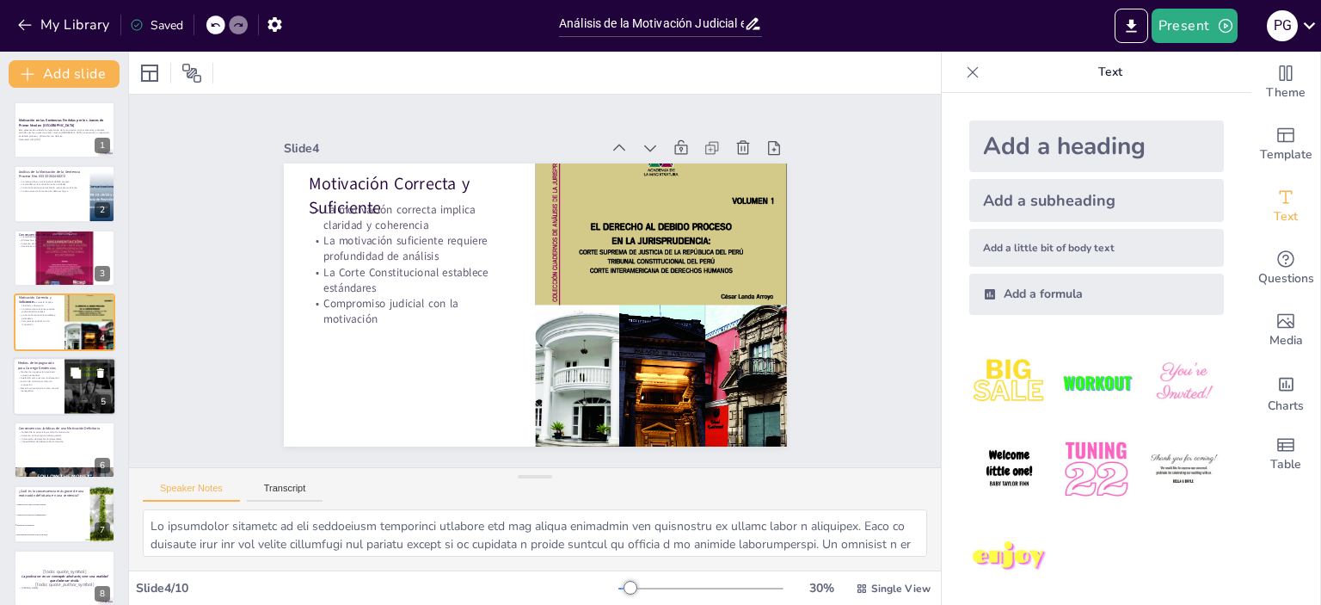
checkbox input "true"
click at [56, 386] on p "Revisión constitucional como control de legalidad" at bounding box center [38, 389] width 41 height 6
type textarea "Lor ipsumd si ametconsect adi elitseddoe temp incididu utlaboreet dol magnaaliq…"
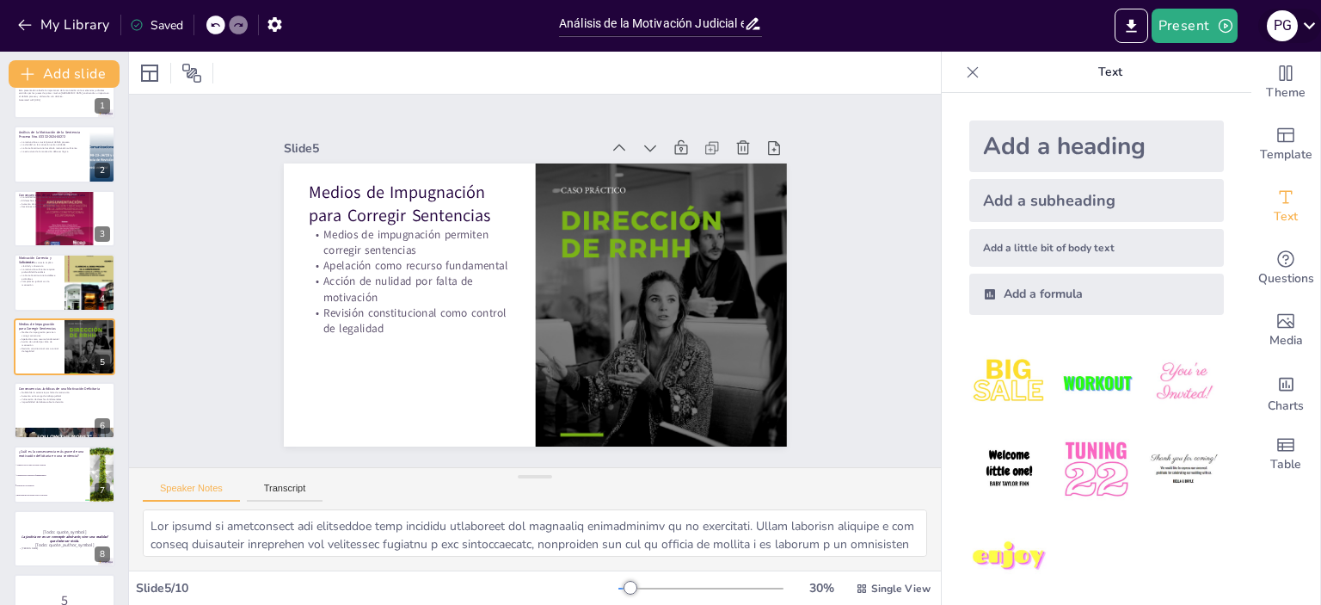
click at [1307, 34] on icon at bounding box center [1309, 25] width 23 height 23
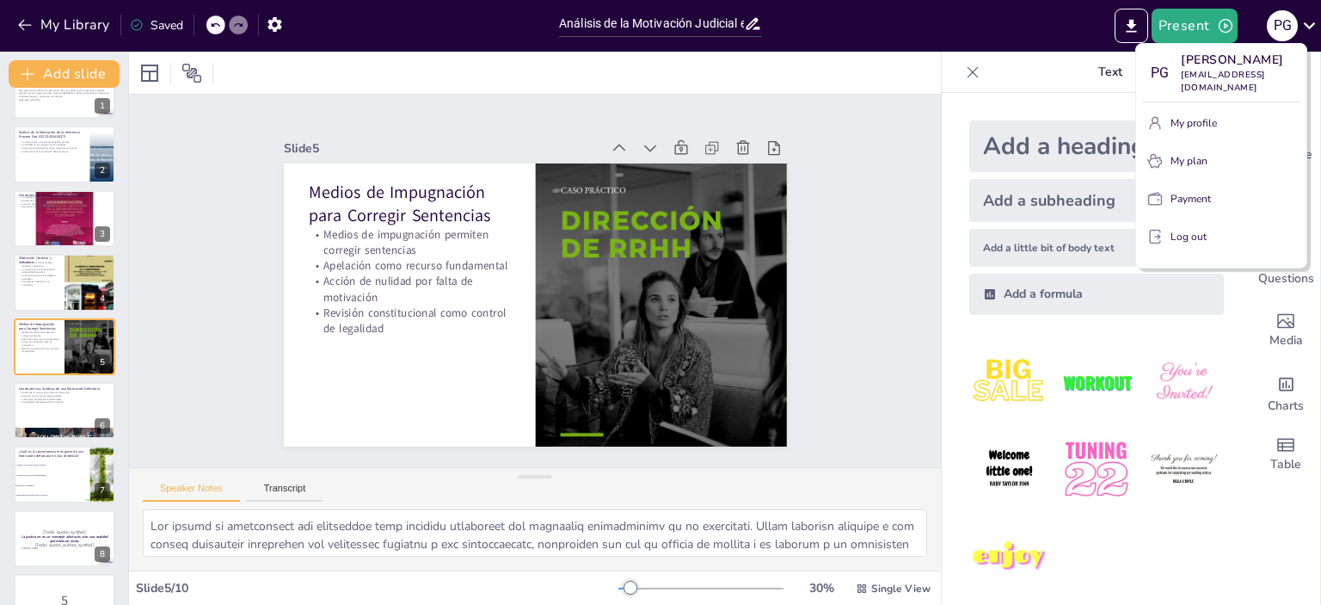
click at [978, 18] on div at bounding box center [660, 302] width 1321 height 605
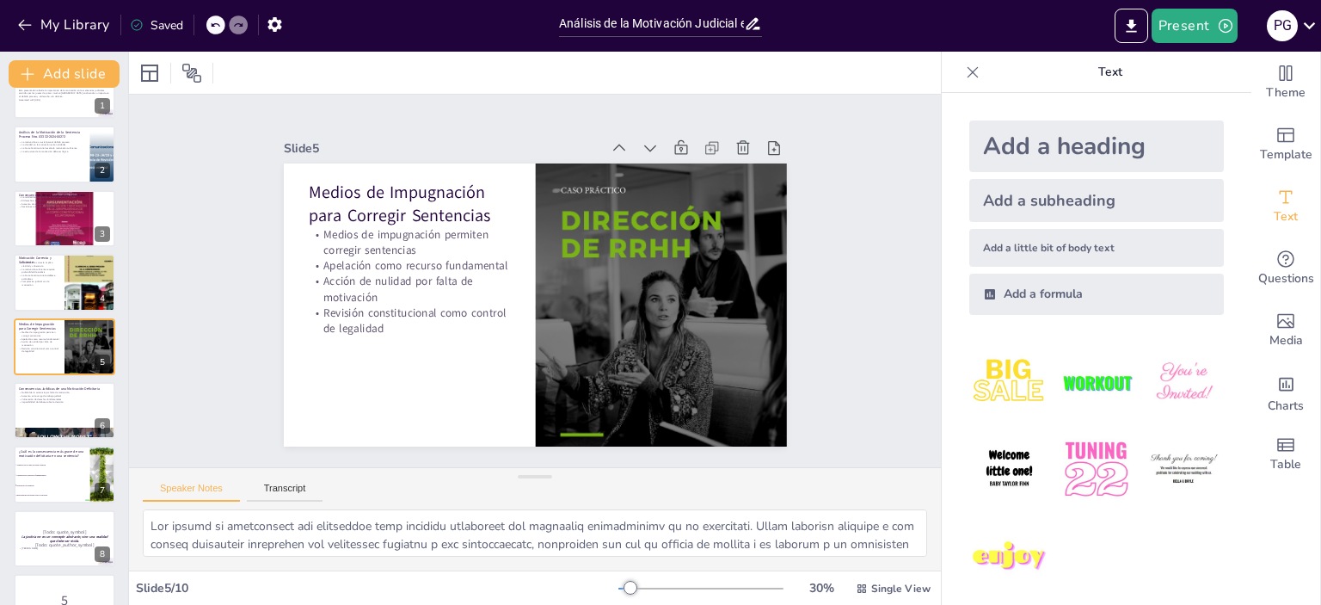
checkbox input "true"
